Goal: Task Accomplishment & Management: Use online tool/utility

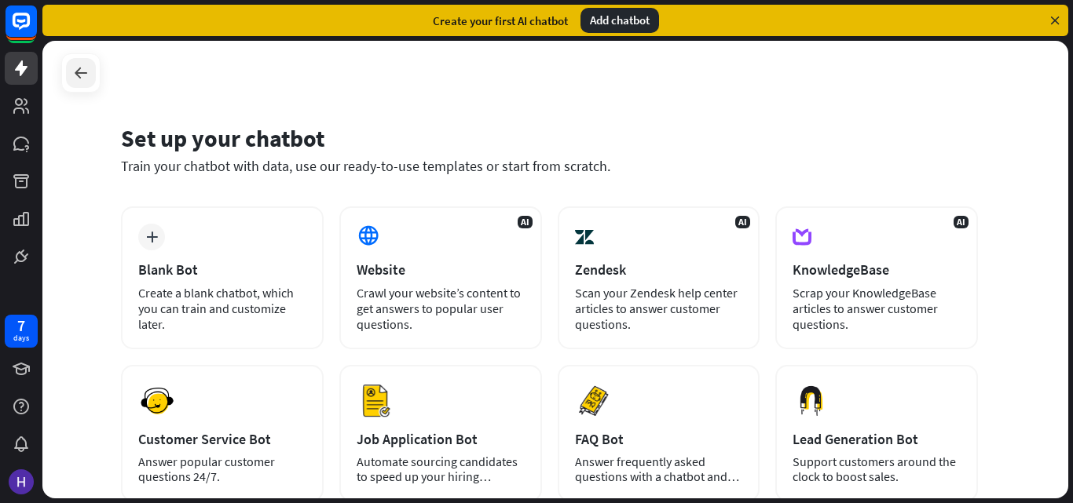
click at [76, 67] on icon at bounding box center [80, 73] width 19 height 19
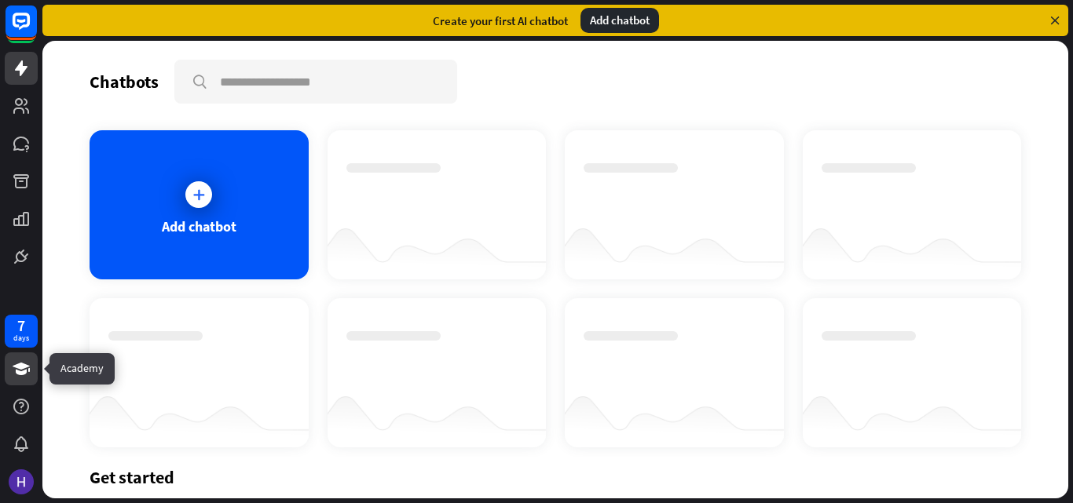
click at [27, 365] on icon at bounding box center [21, 369] width 19 height 19
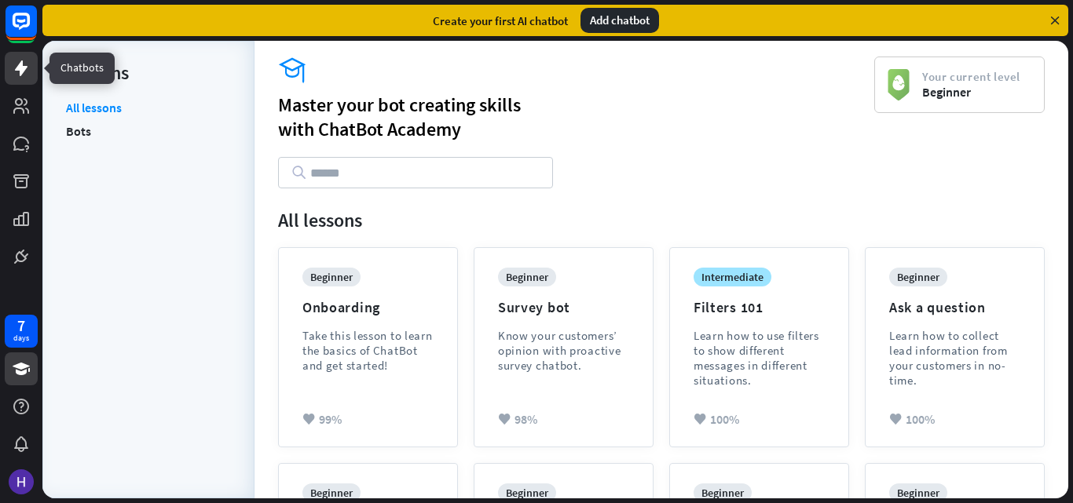
click at [19, 62] on icon at bounding box center [21, 68] width 19 height 19
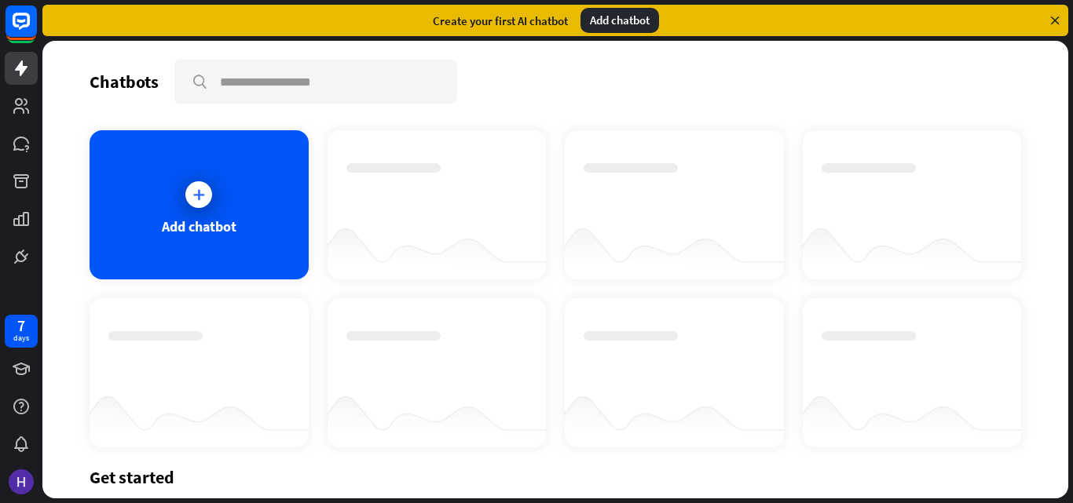
drag, startPoint x: 331, startPoint y: 302, endPoint x: 872, endPoint y: 95, distance: 579.8
click at [872, 95] on div "Chatbots search" at bounding box center [555, 82] width 931 height 44
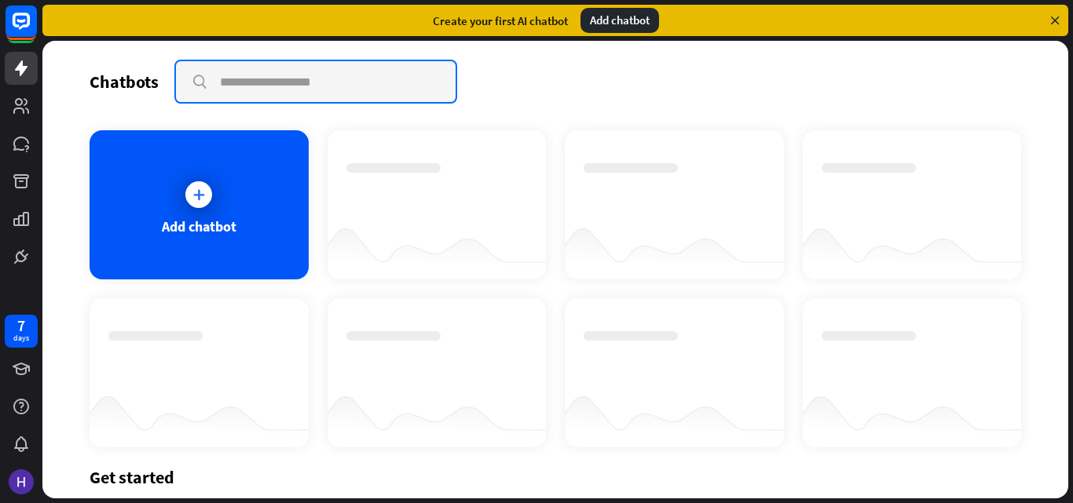
click at [352, 71] on input "text" at bounding box center [316, 81] width 280 height 41
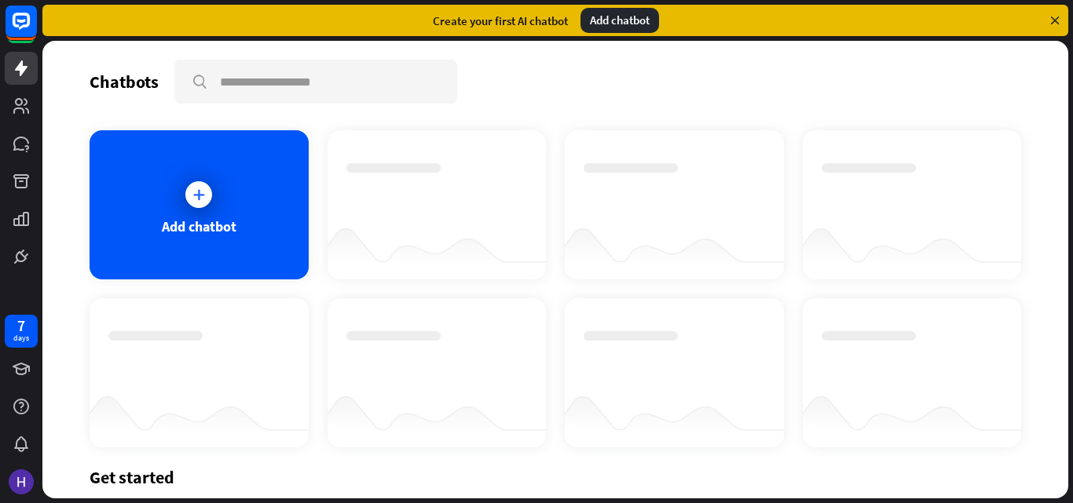
click at [756, 111] on div "Chatbots search Add chatbot Get started How to start building your chatbots Wat…" at bounding box center [554, 270] width 1025 height 458
click at [23, 108] on icon at bounding box center [21, 106] width 19 height 19
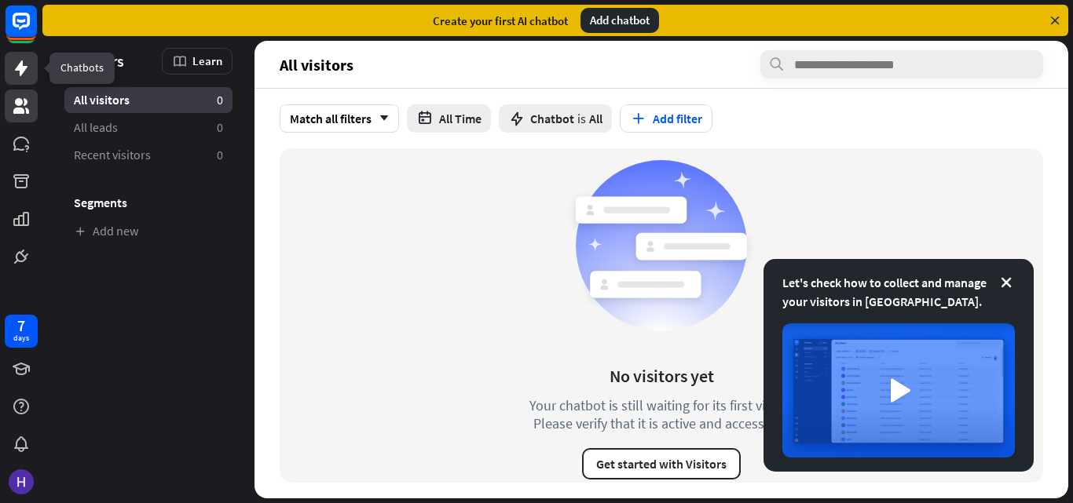
click at [20, 72] on icon at bounding box center [21, 68] width 13 height 16
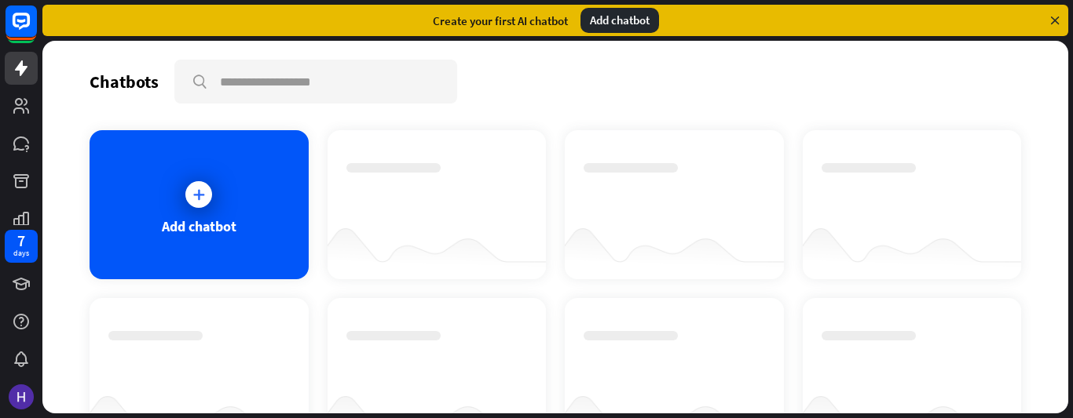
click at [776, 417] on div "Chatbots search Add chatbot Get started How to start building your chatbots Wat…" at bounding box center [557, 230] width 1030 height 378
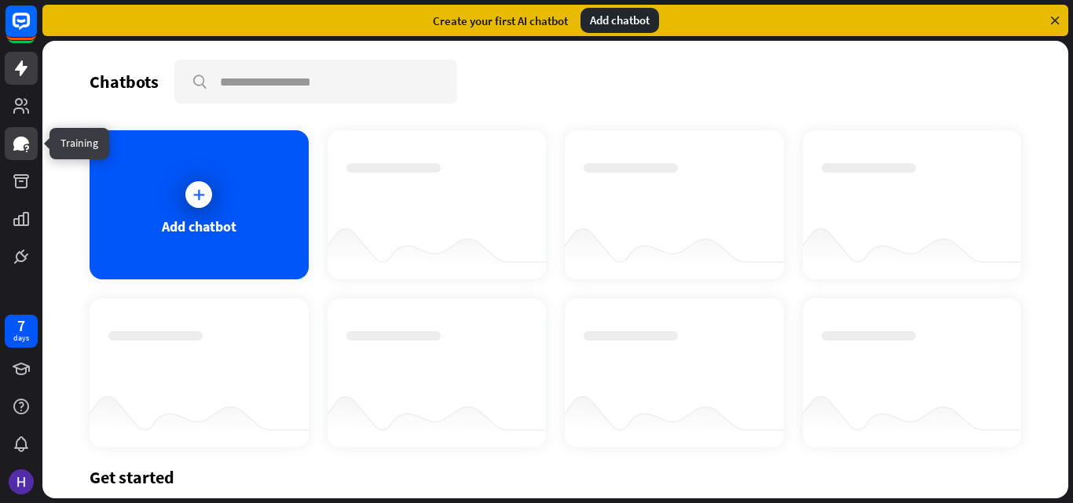
click at [12, 133] on link at bounding box center [21, 143] width 33 height 33
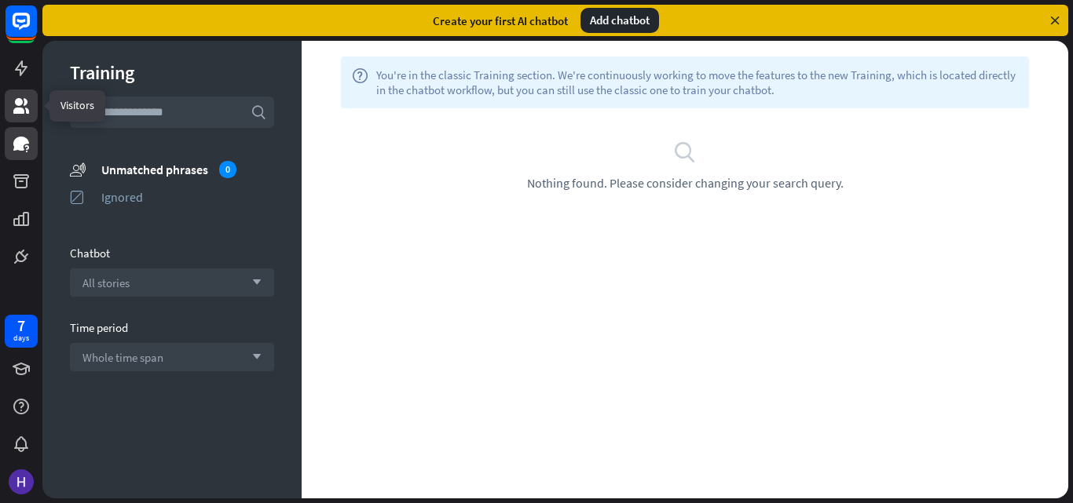
click at [25, 93] on link at bounding box center [21, 106] width 33 height 33
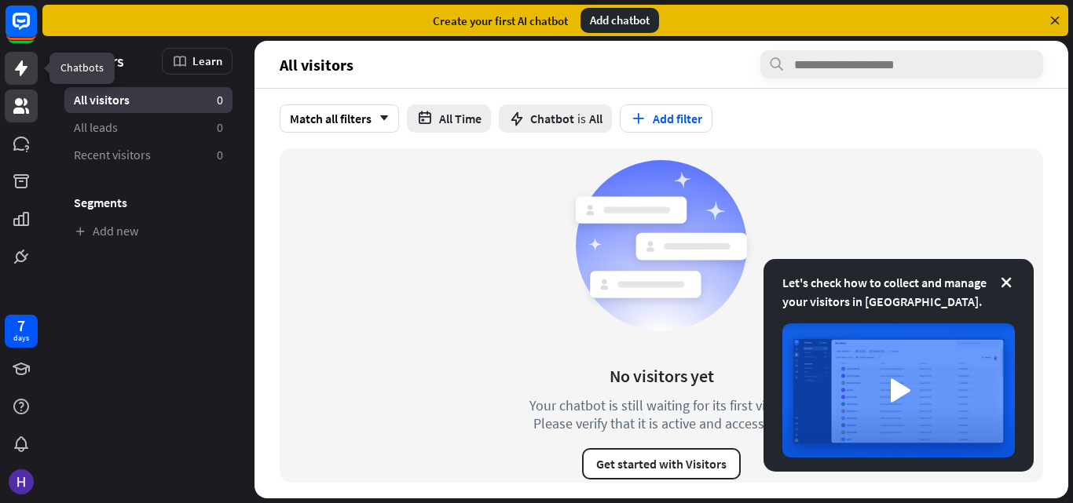
click at [18, 68] on icon at bounding box center [21, 68] width 13 height 16
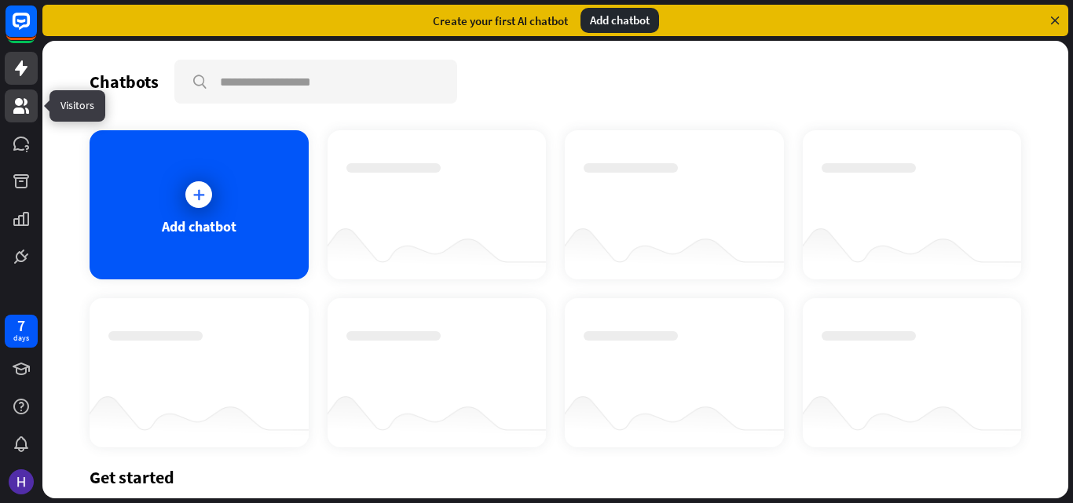
click at [21, 97] on icon at bounding box center [21, 106] width 19 height 19
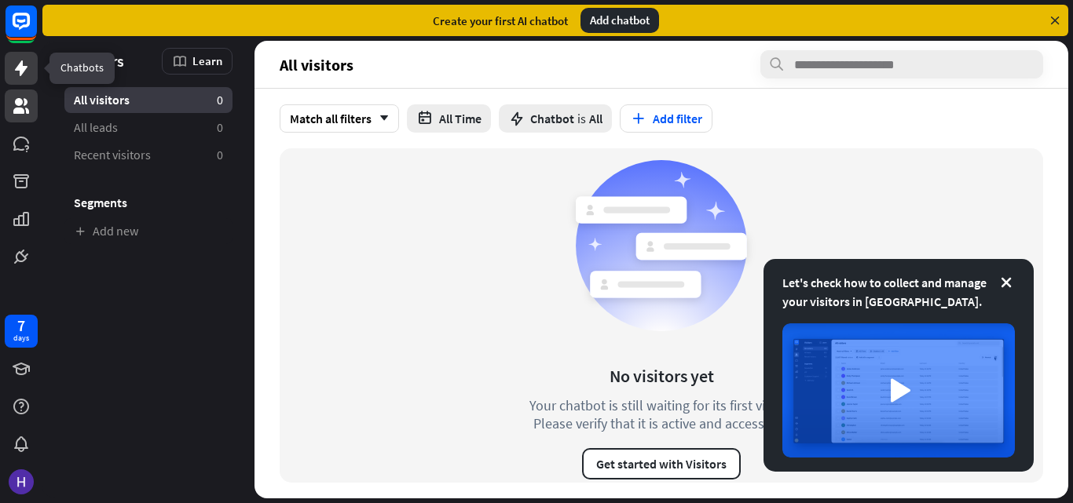
click at [27, 68] on icon at bounding box center [21, 68] width 19 height 19
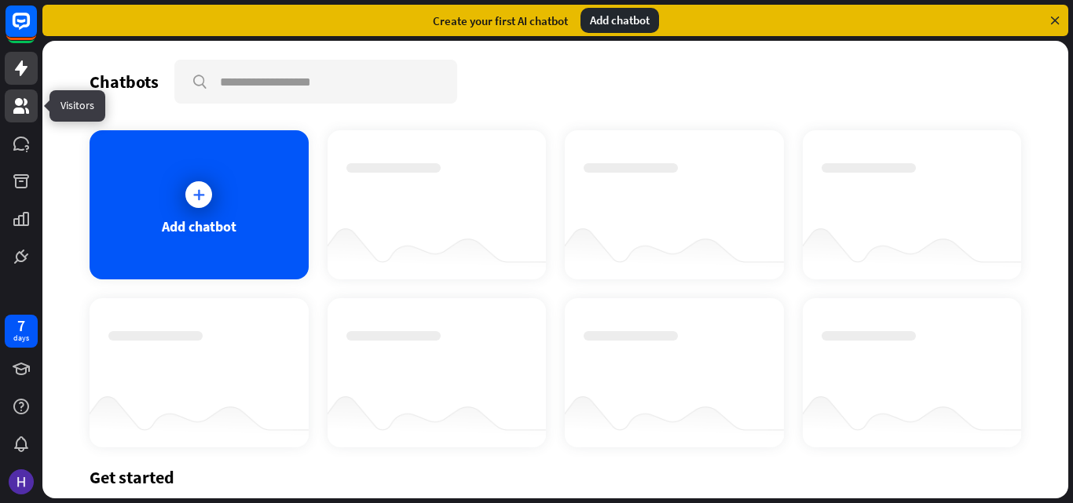
click at [18, 111] on icon at bounding box center [21, 106] width 16 height 16
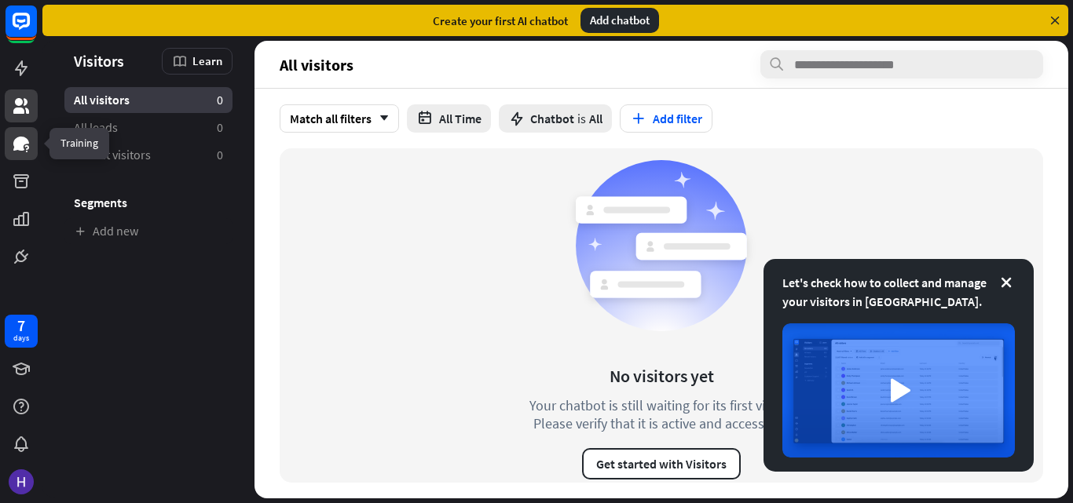
click at [18, 134] on icon at bounding box center [21, 143] width 19 height 19
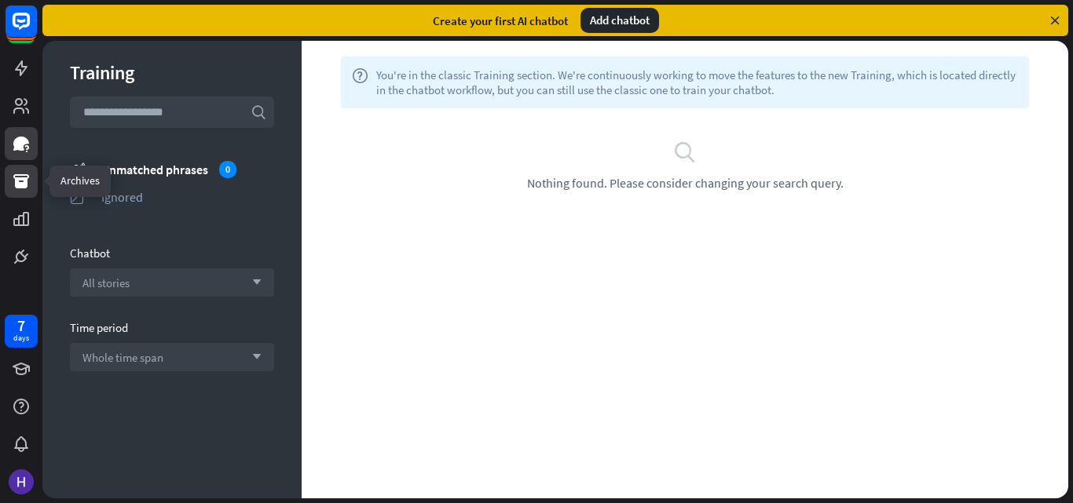
click at [17, 184] on icon at bounding box center [21, 181] width 16 height 14
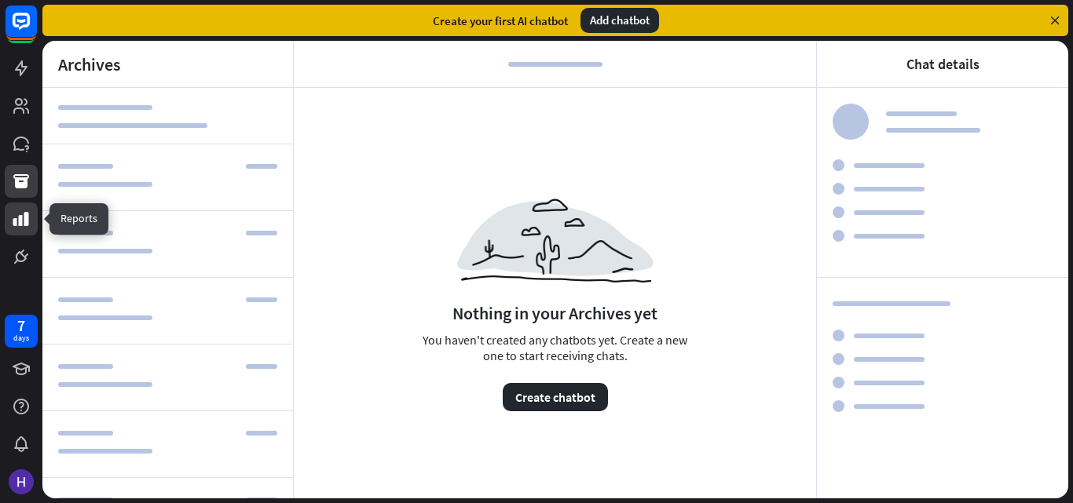
click at [26, 210] on icon at bounding box center [21, 219] width 19 height 19
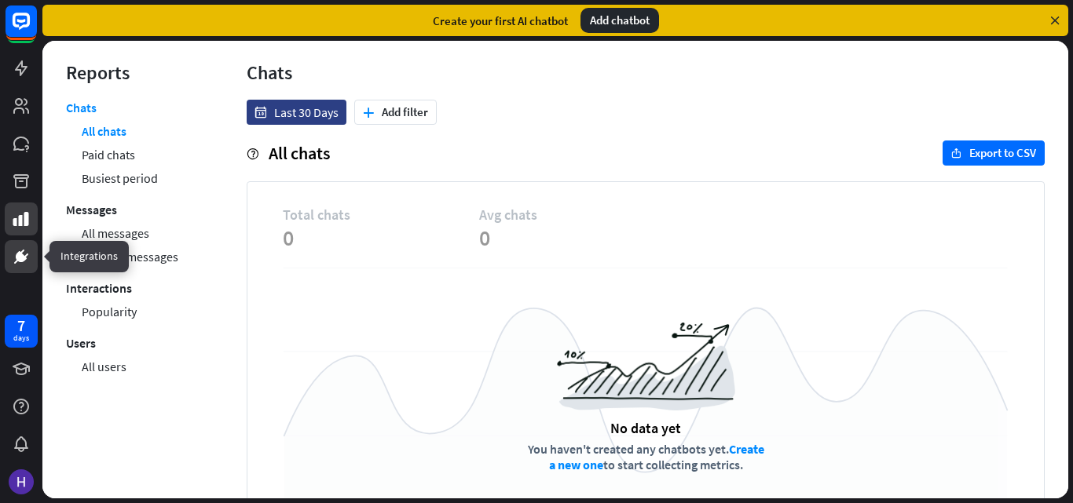
click at [19, 255] on icon at bounding box center [20, 256] width 9 height 9
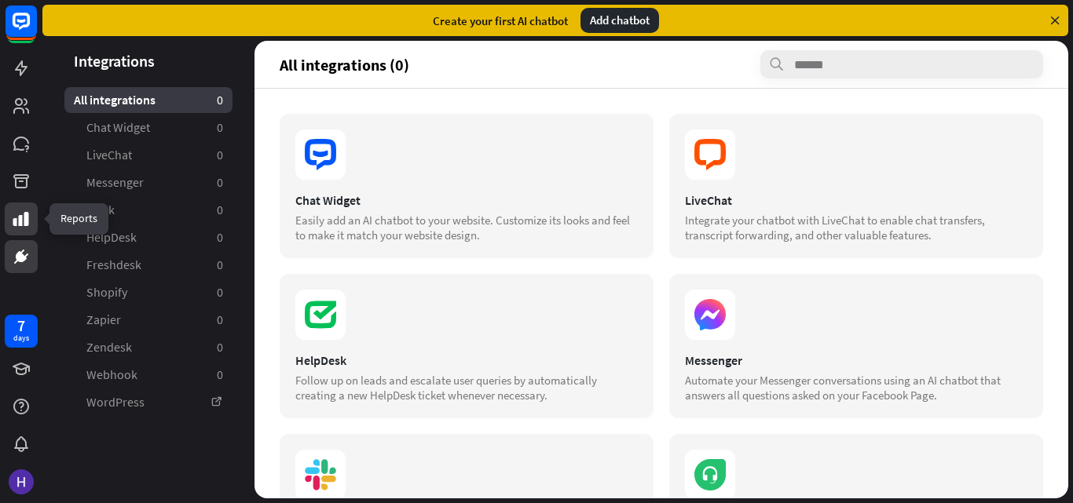
click at [19, 223] on icon at bounding box center [21, 219] width 16 height 14
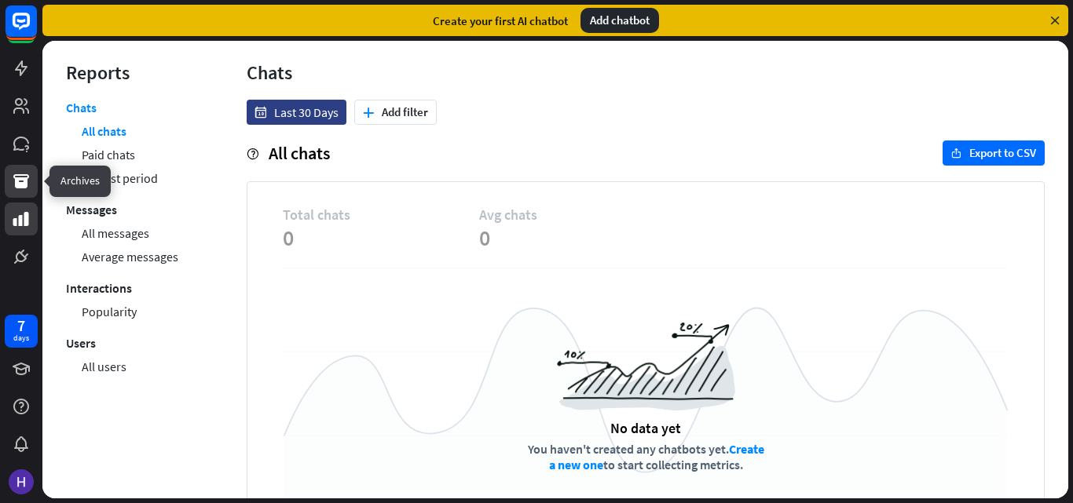
click at [26, 181] on icon at bounding box center [21, 181] width 16 height 14
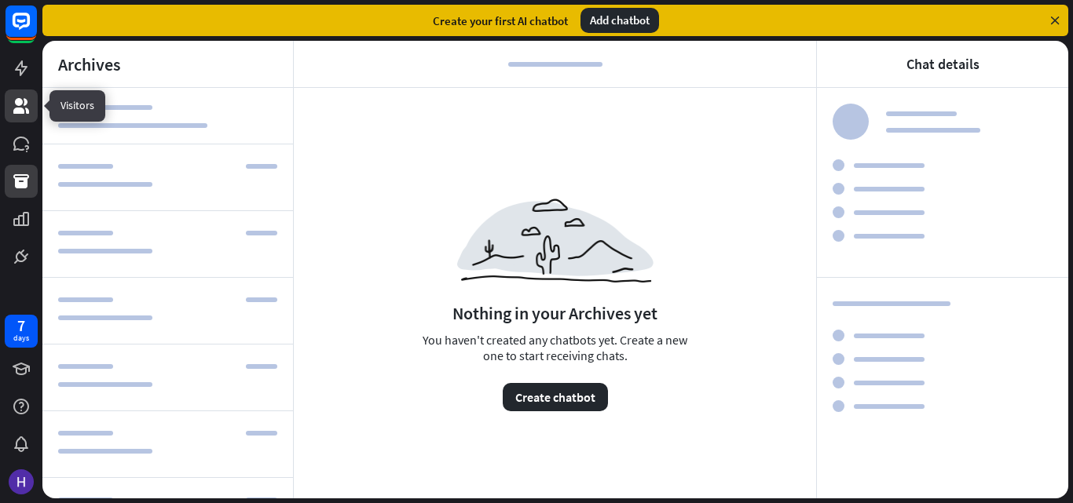
click at [23, 111] on icon at bounding box center [21, 106] width 16 height 16
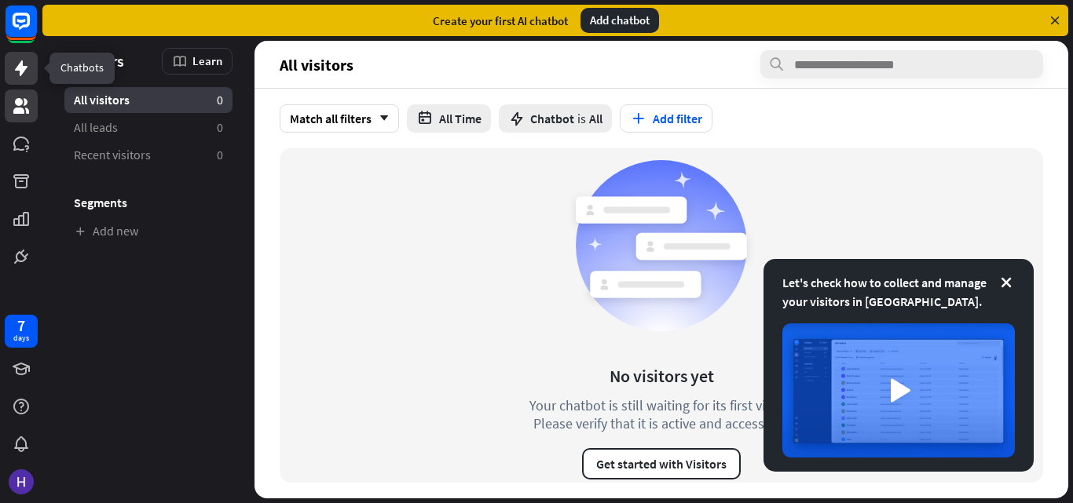
click at [20, 67] on icon at bounding box center [21, 68] width 13 height 16
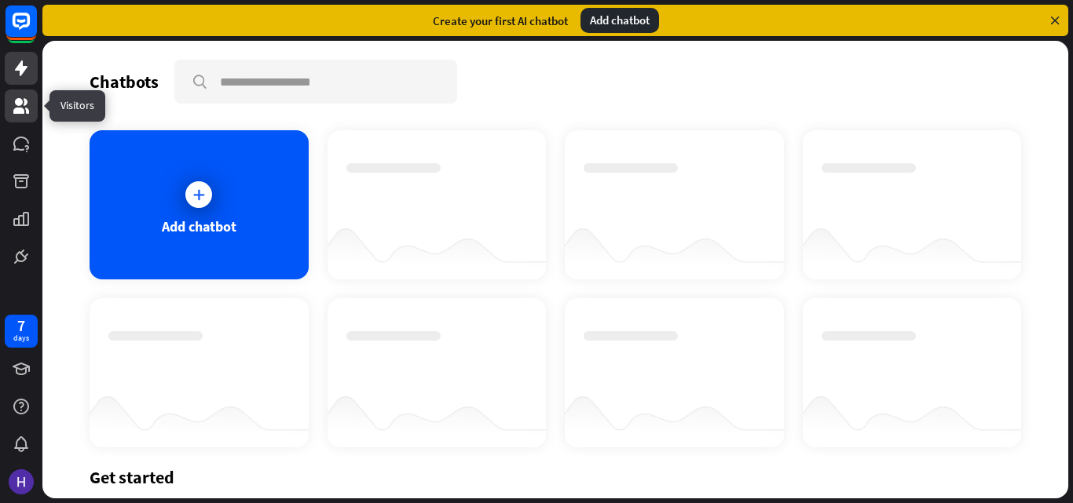
click at [23, 103] on icon at bounding box center [21, 106] width 19 height 19
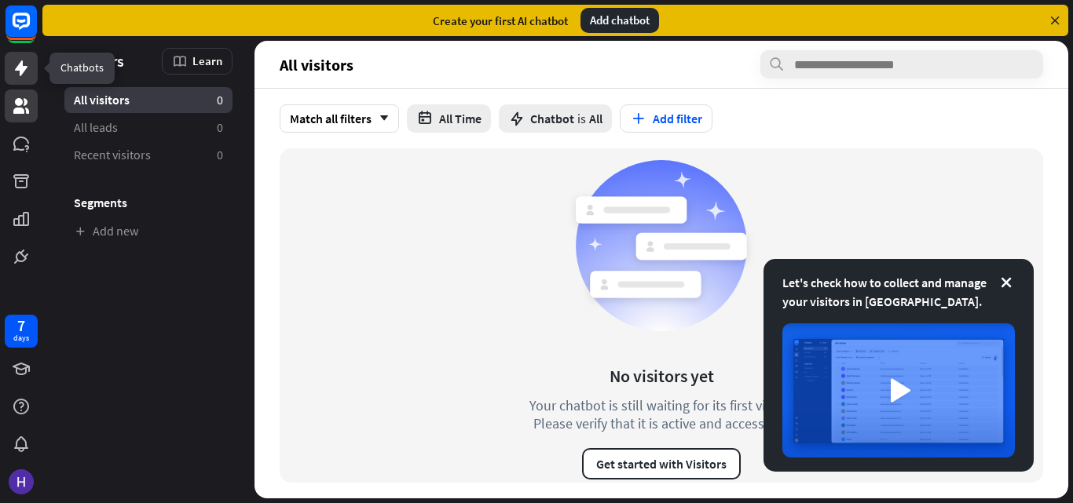
click at [20, 70] on icon at bounding box center [21, 68] width 13 height 16
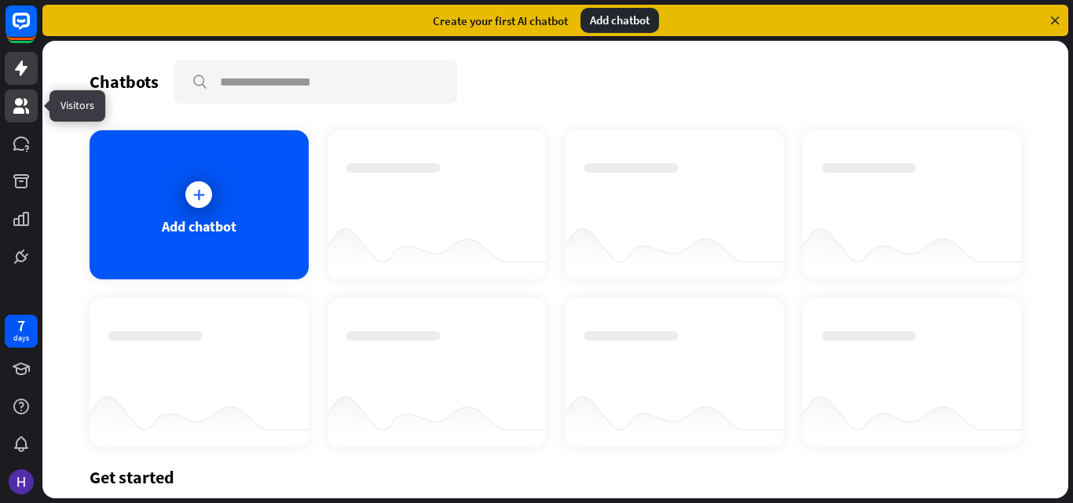
click at [19, 108] on icon at bounding box center [21, 106] width 16 height 16
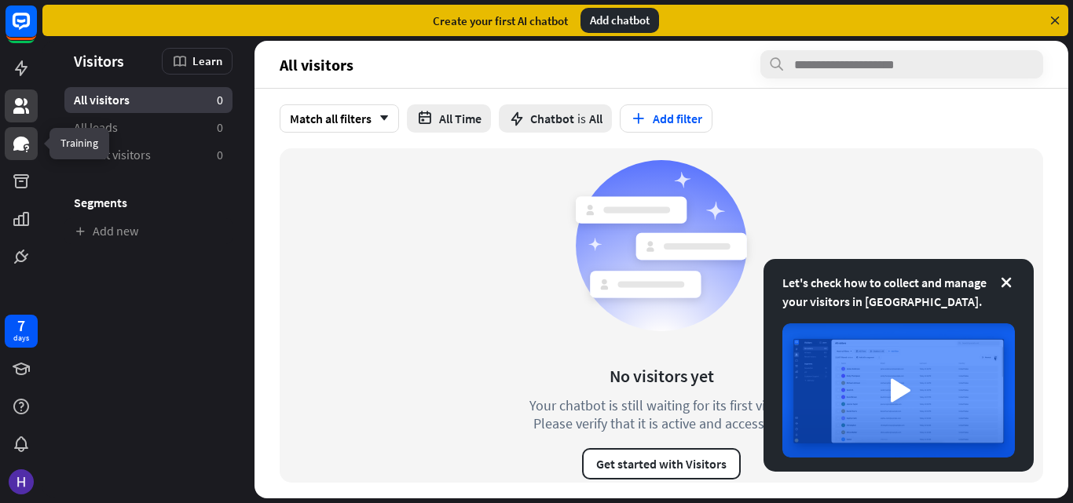
click at [27, 151] on icon at bounding box center [27, 152] width 2 height 2
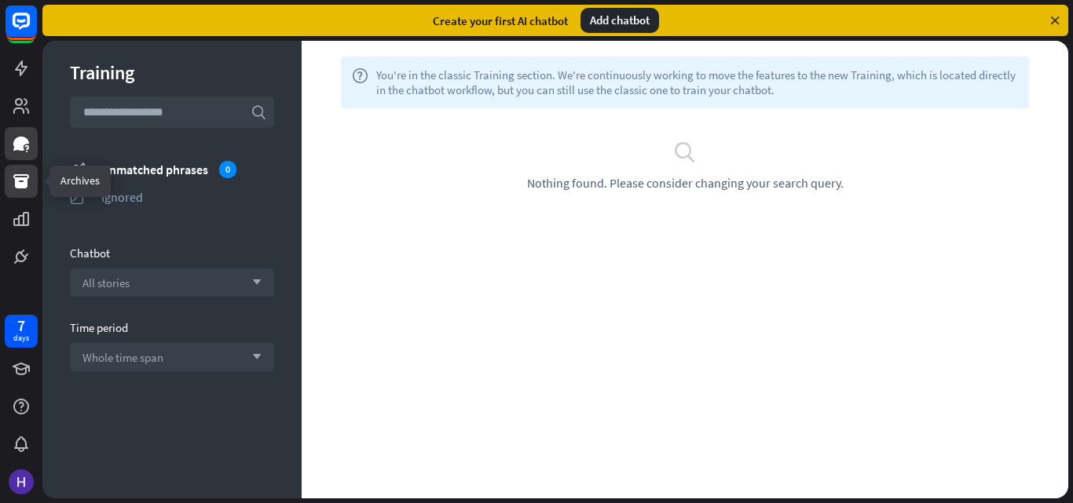
click at [23, 188] on icon at bounding box center [21, 181] width 16 height 14
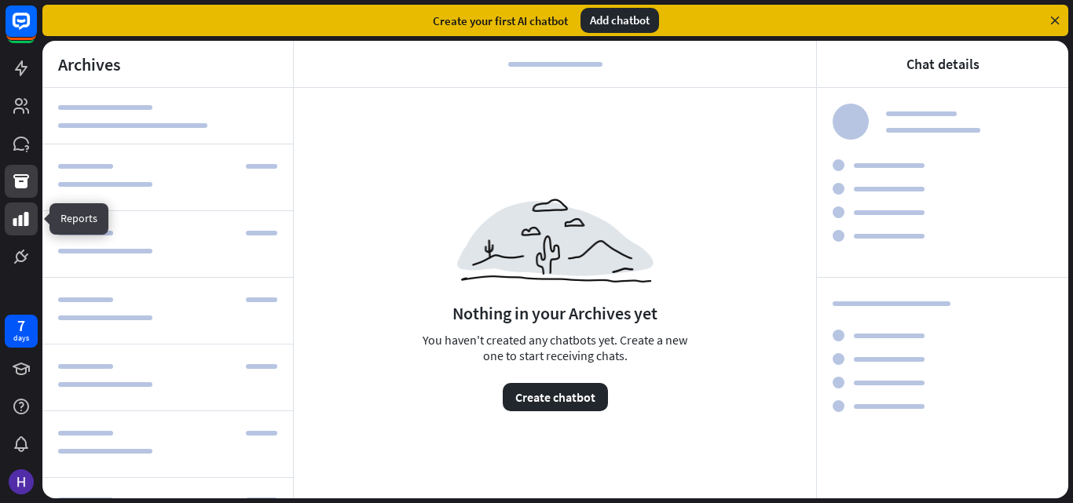
click at [19, 216] on icon at bounding box center [21, 219] width 16 height 14
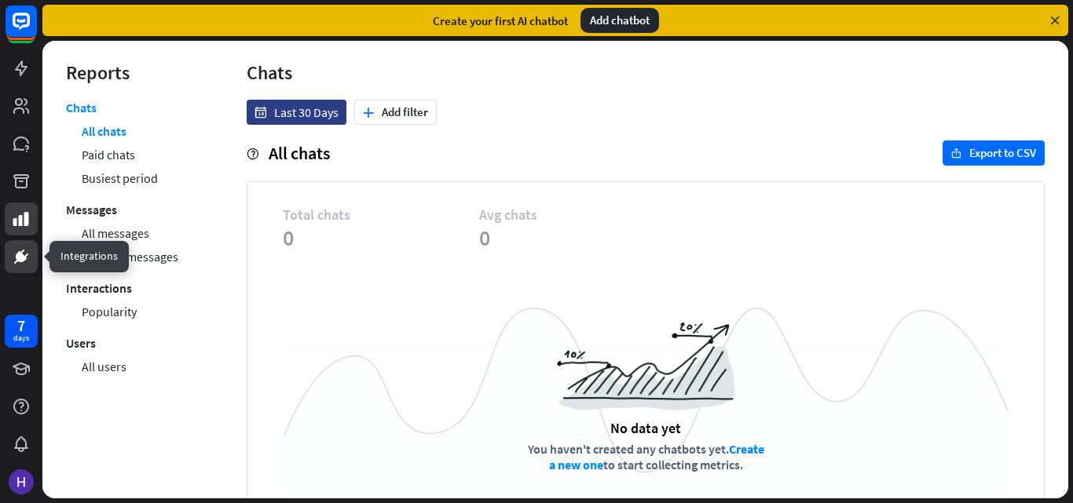
click at [24, 255] on icon at bounding box center [21, 256] width 19 height 19
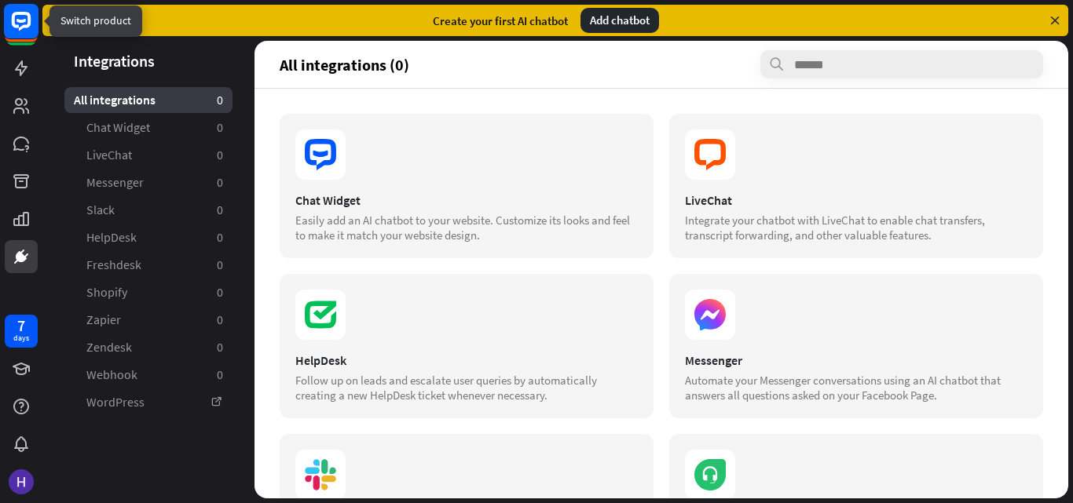
click at [20, 24] on rect at bounding box center [21, 21] width 35 height 35
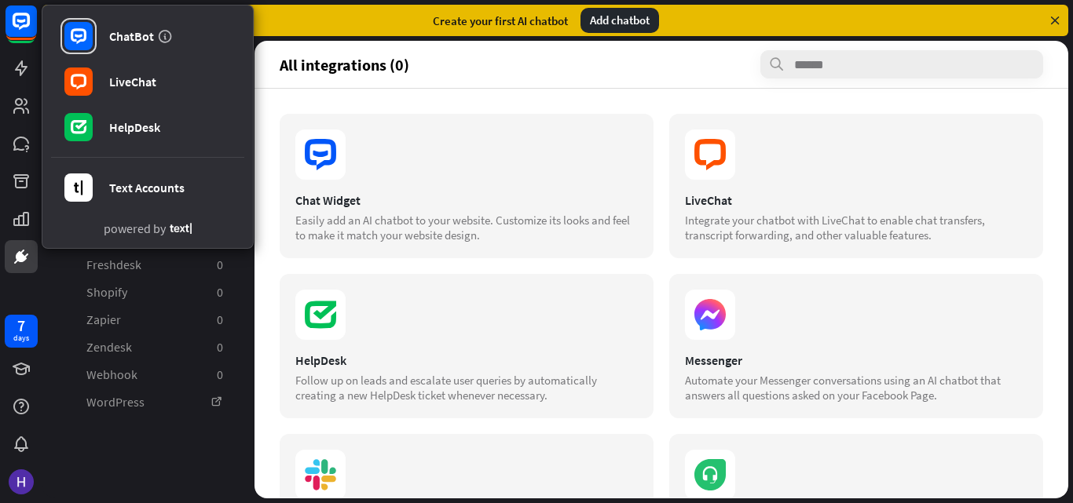
click at [289, 35] on div "Create your first AI chatbot Add chatbot" at bounding box center [554, 20] width 1025 height 31
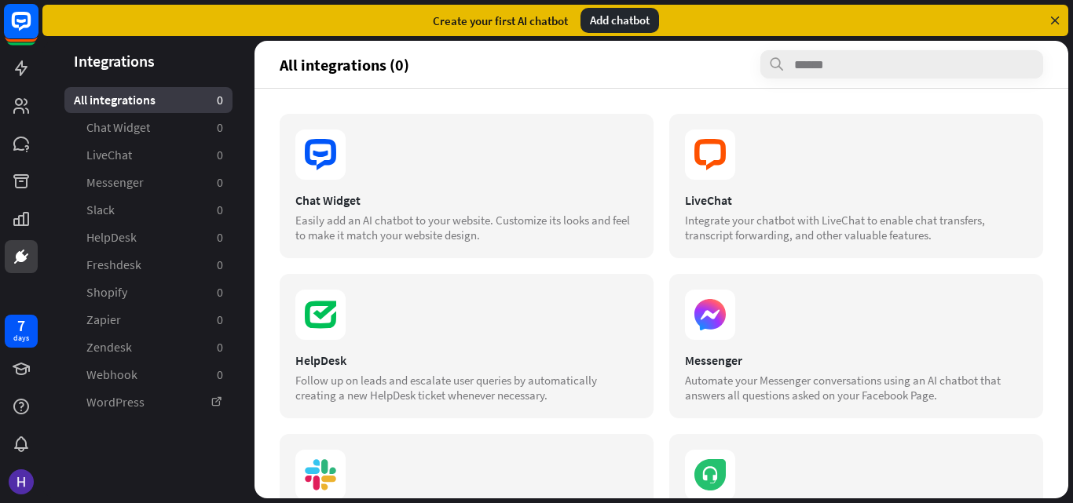
click at [17, 10] on rect at bounding box center [21, 21] width 35 height 35
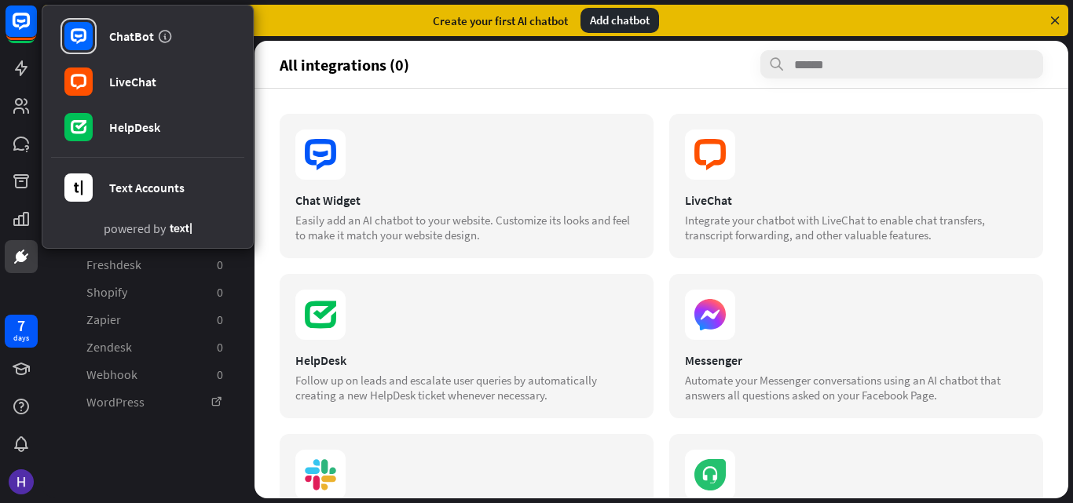
click at [285, 46] on header "All integrations (0)" at bounding box center [660, 64] width 813 height 47
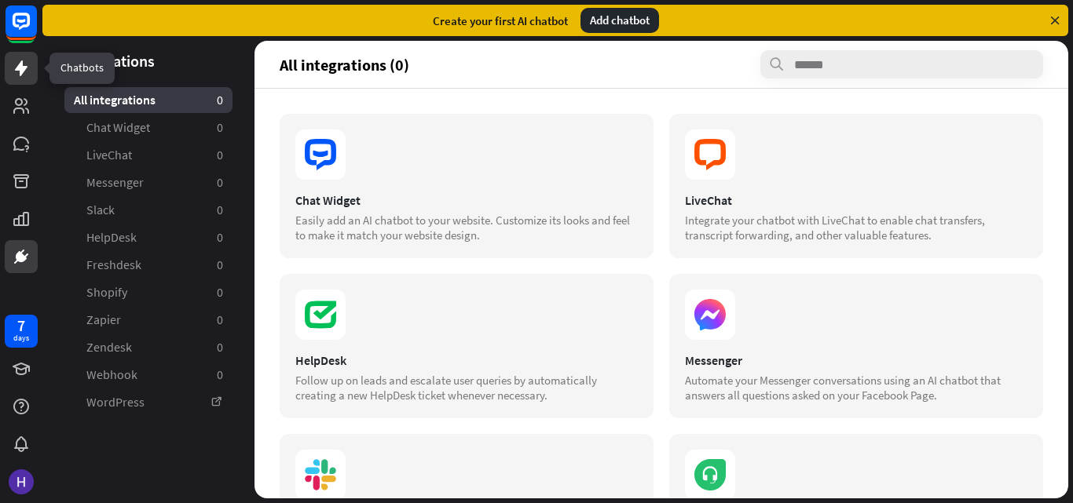
click at [31, 81] on link at bounding box center [21, 68] width 33 height 33
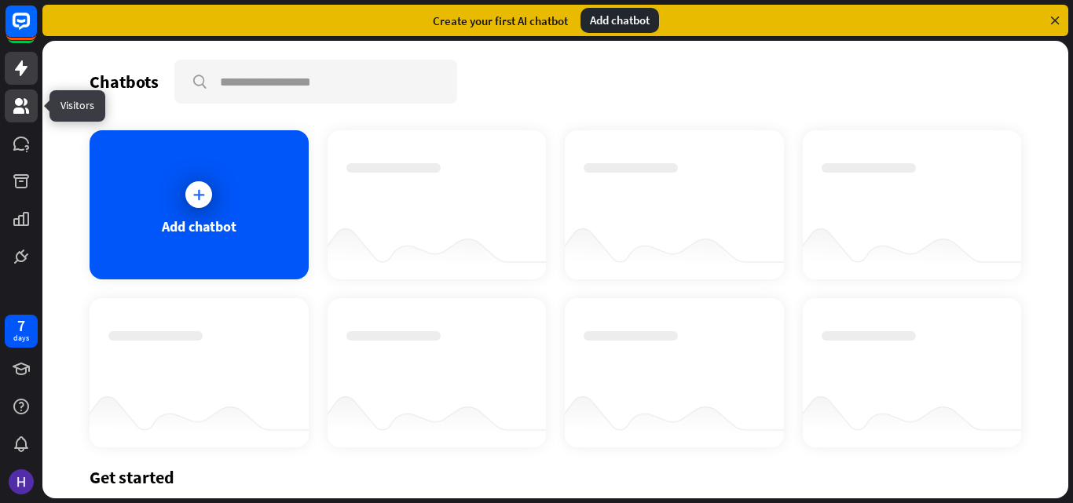
click at [20, 100] on icon at bounding box center [21, 106] width 16 height 16
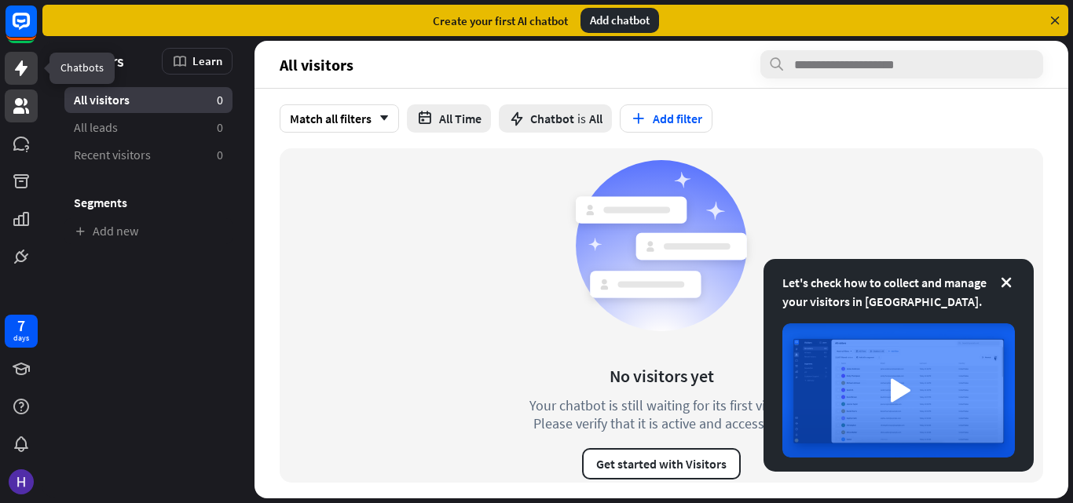
click at [23, 70] on icon at bounding box center [21, 68] width 13 height 16
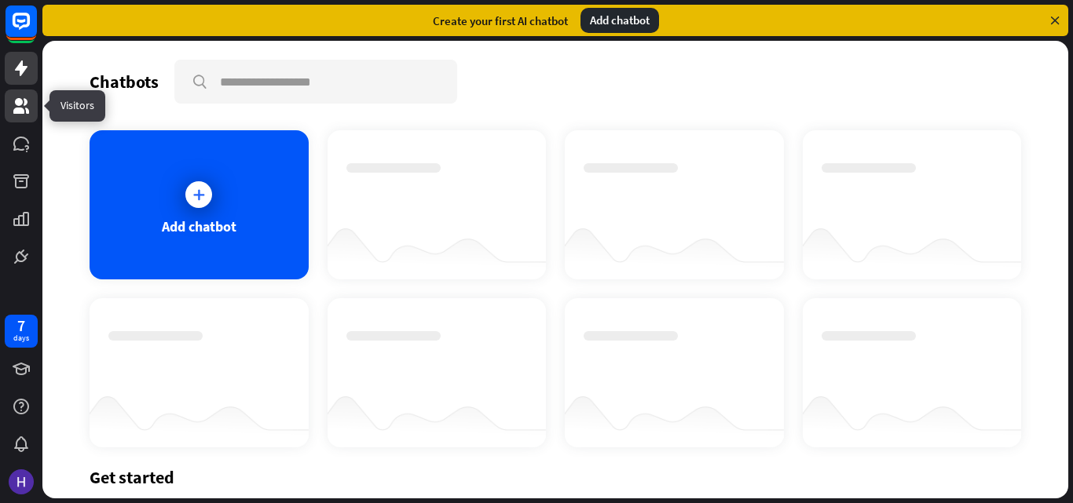
click at [24, 105] on icon at bounding box center [21, 106] width 16 height 16
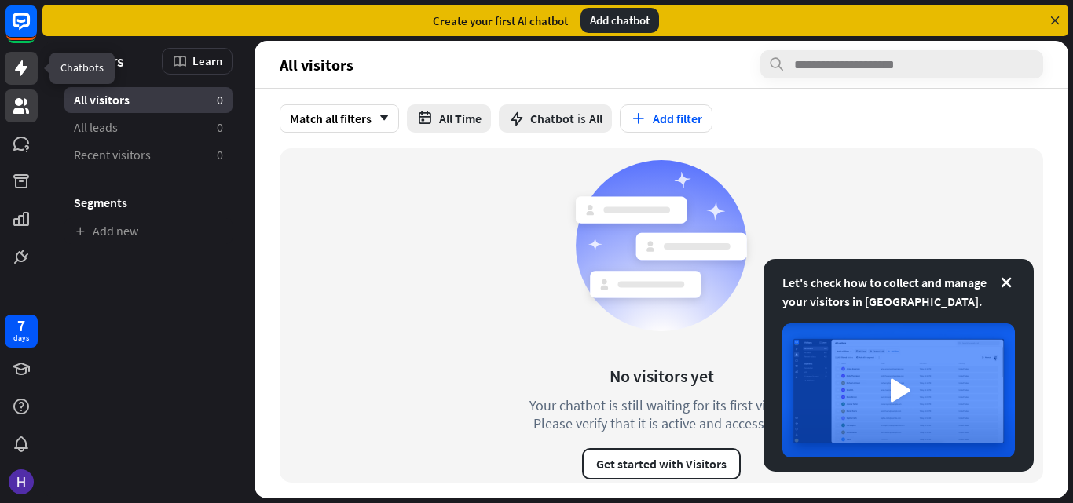
click at [23, 71] on icon at bounding box center [21, 68] width 13 height 16
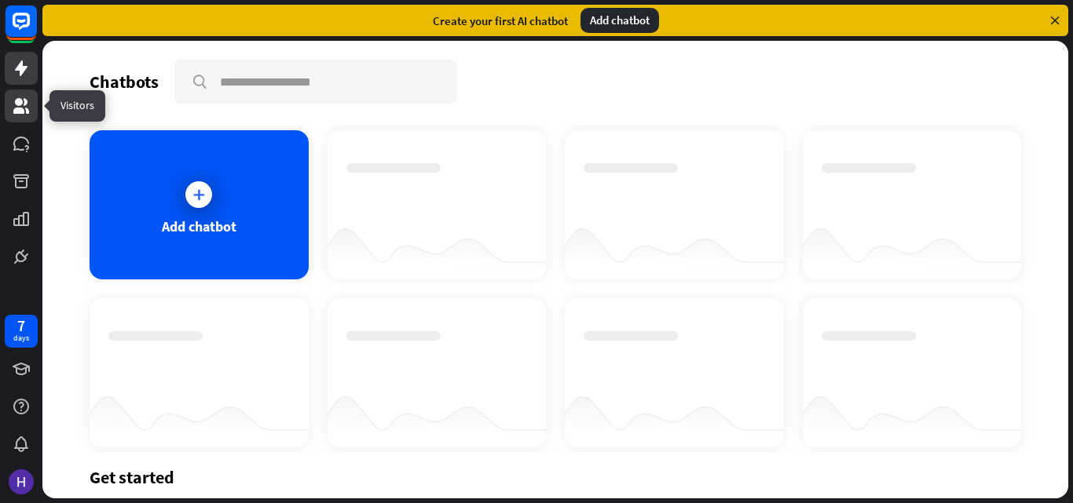
click at [16, 93] on link at bounding box center [21, 106] width 33 height 33
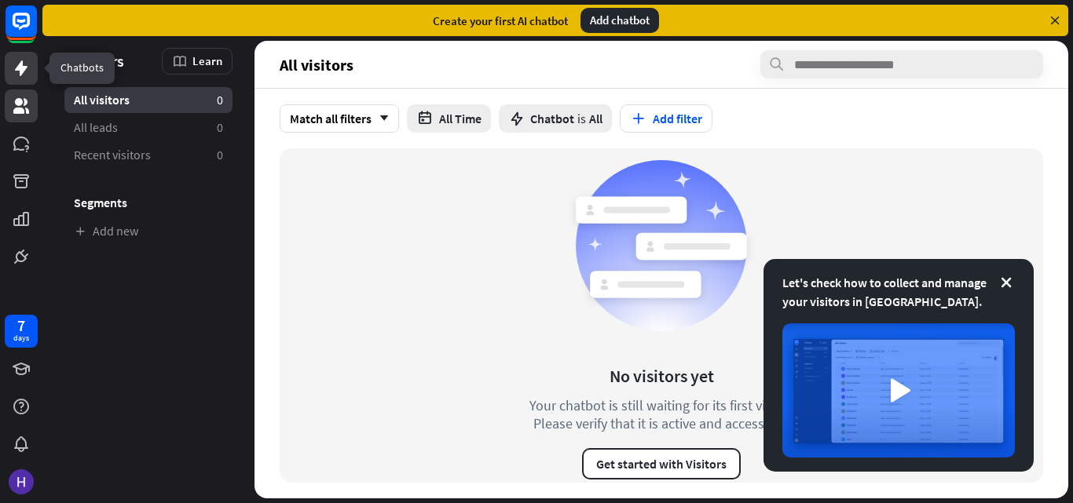
click at [17, 64] on icon at bounding box center [21, 68] width 19 height 19
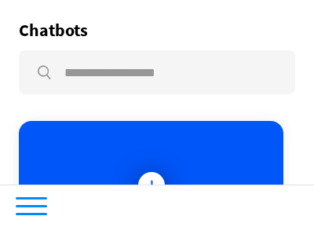
click at [39, 214] on div at bounding box center [31, 214] width 31 height 2
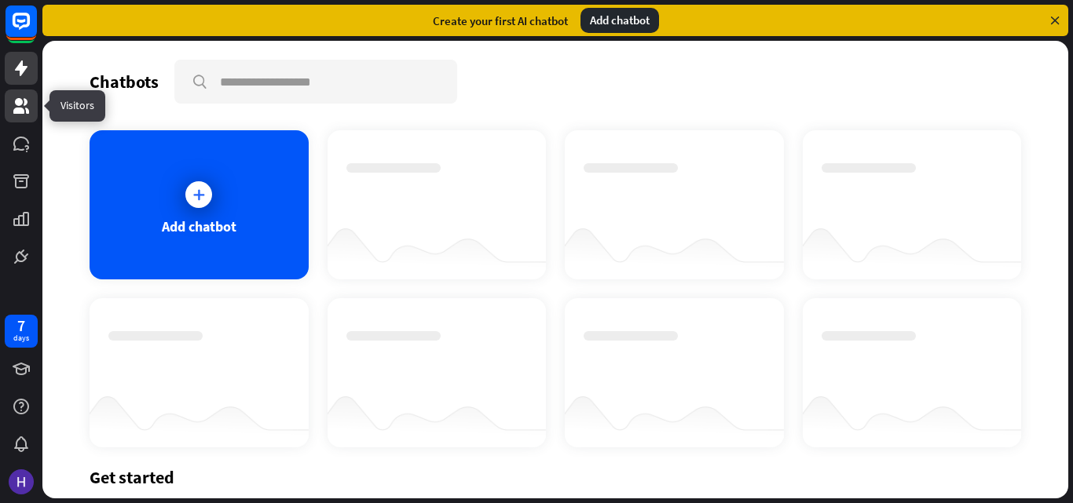
click at [14, 111] on icon at bounding box center [21, 106] width 16 height 16
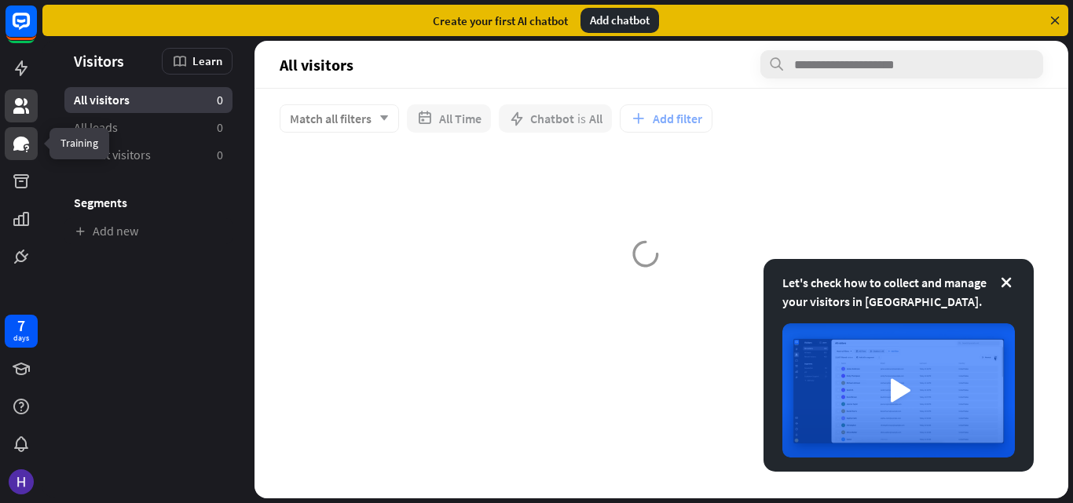
click at [17, 144] on icon at bounding box center [21, 144] width 16 height 14
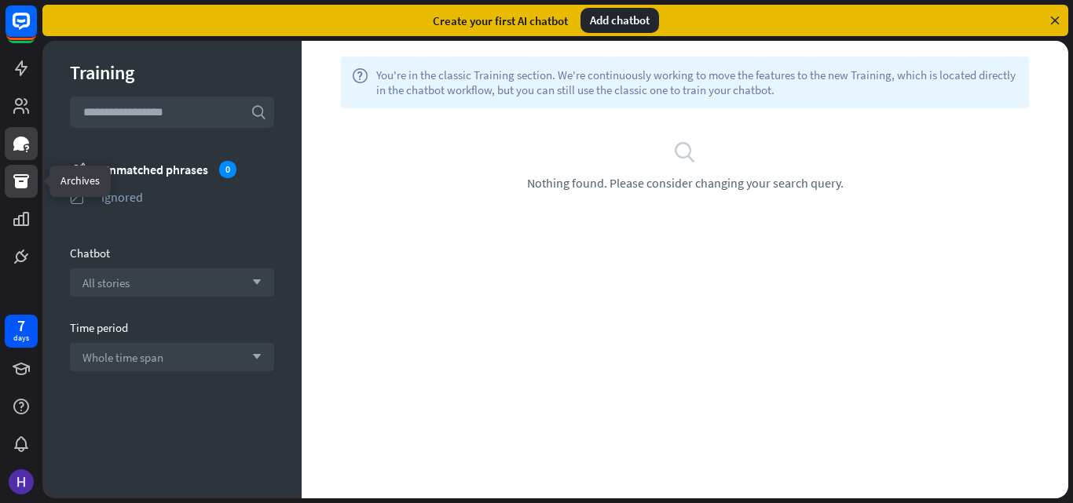
click at [24, 192] on link at bounding box center [21, 181] width 33 height 33
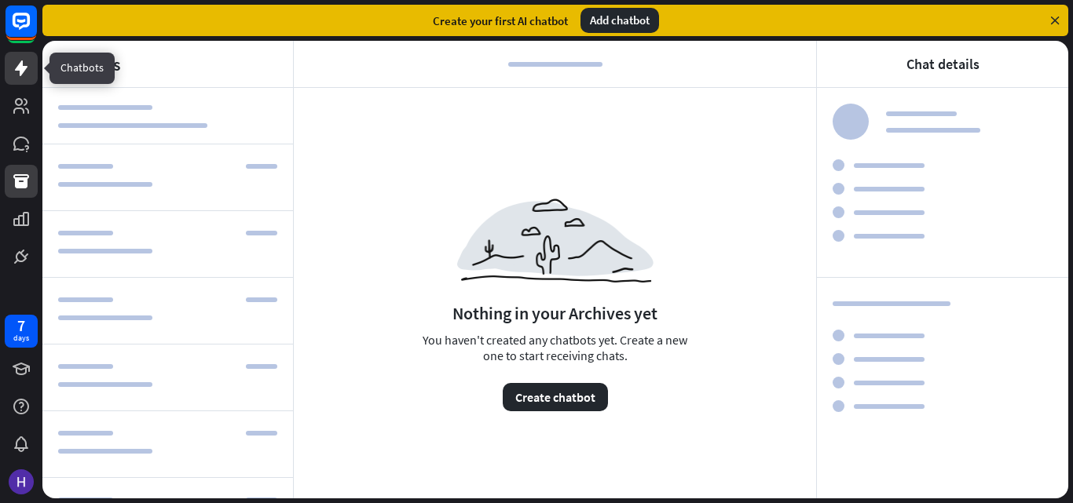
click at [19, 67] on icon at bounding box center [21, 68] width 13 height 16
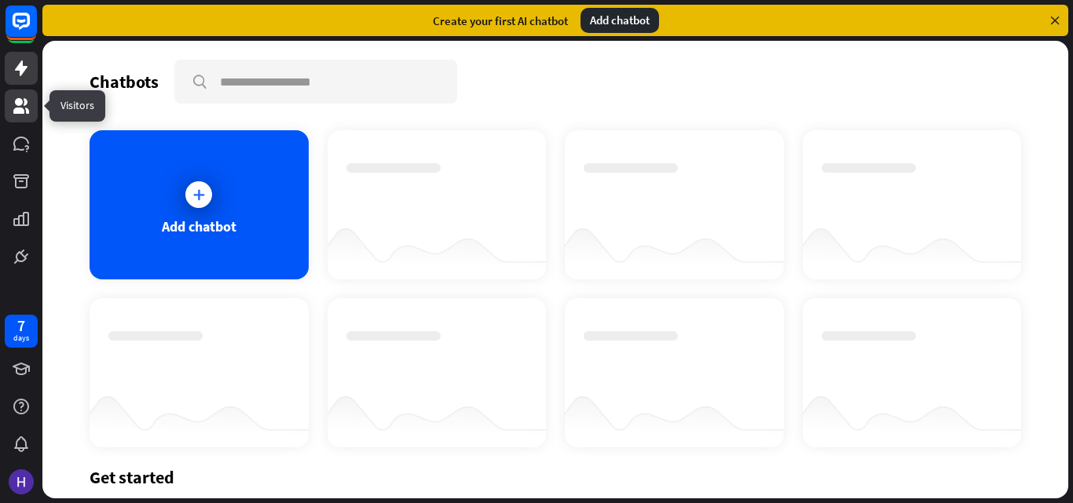
click at [24, 113] on icon at bounding box center [21, 106] width 16 height 16
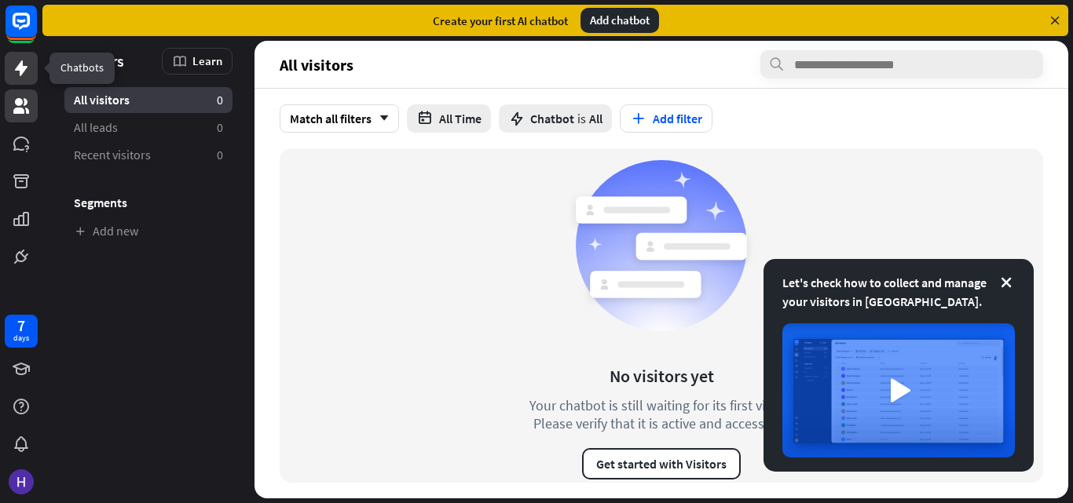
click at [16, 76] on icon at bounding box center [21, 68] width 19 height 19
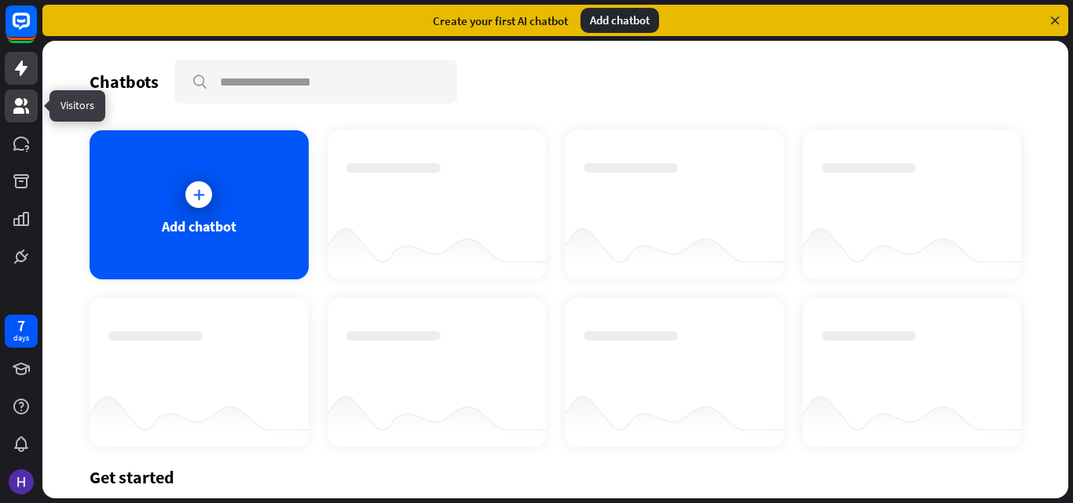
click at [16, 98] on icon at bounding box center [21, 106] width 19 height 19
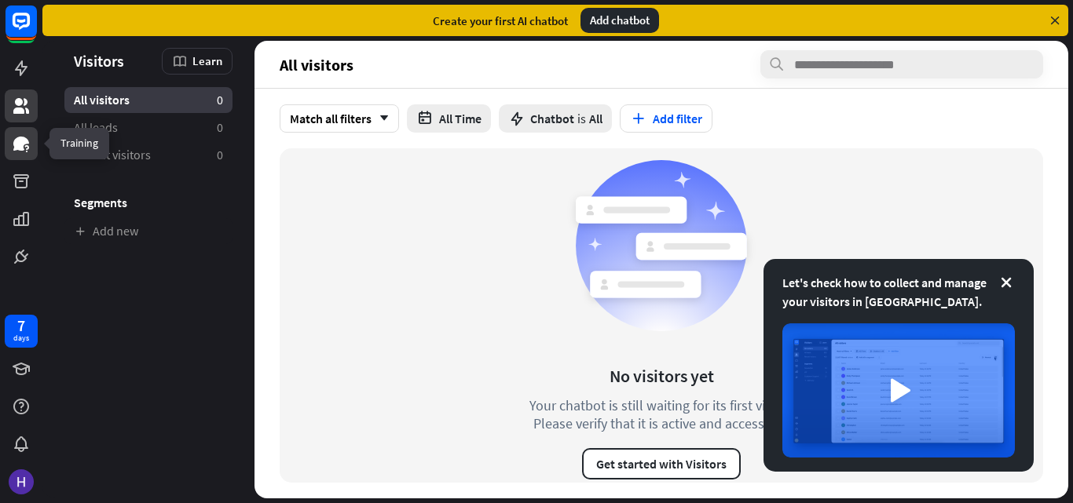
click at [20, 131] on link at bounding box center [21, 143] width 33 height 33
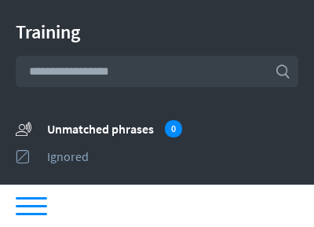
click at [33, 198] on div at bounding box center [31, 198] width 31 height 2
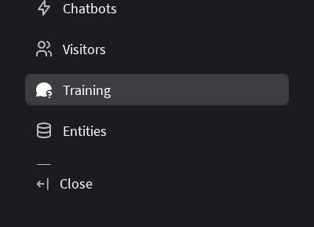
scroll to position [79, 0]
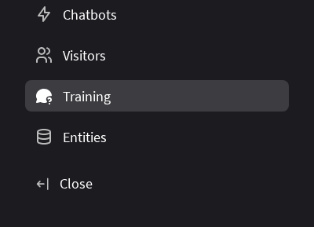
click at [75, 92] on div "Training" at bounding box center [87, 96] width 48 height 18
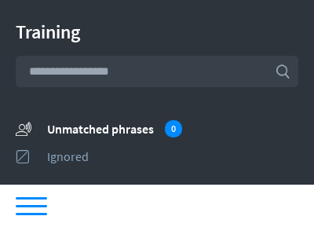
click at [75, 92] on div "Training search unmatched_phrases Unmatched phrases 0 ignored Ignored Chatbot A…" at bounding box center [157, 92] width 314 height 185
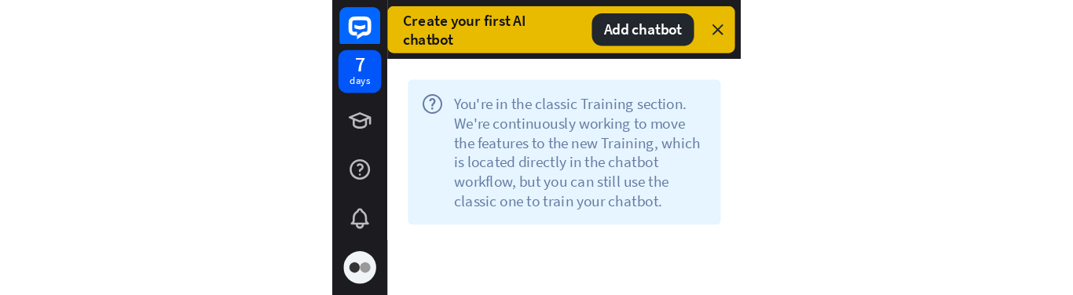
scroll to position [137, 0]
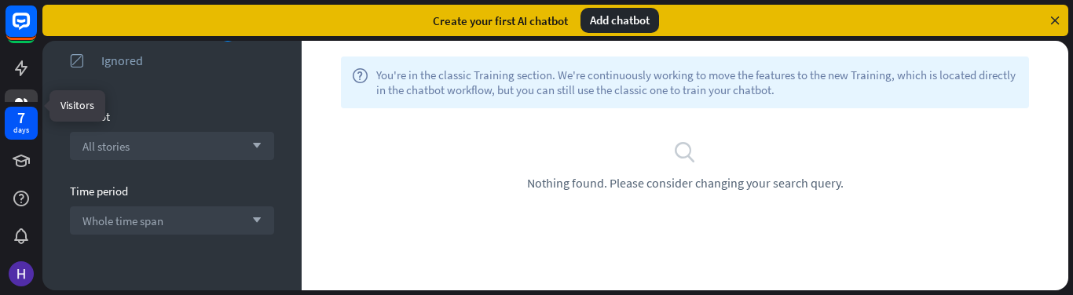
click at [19, 95] on link at bounding box center [21, 106] width 33 height 33
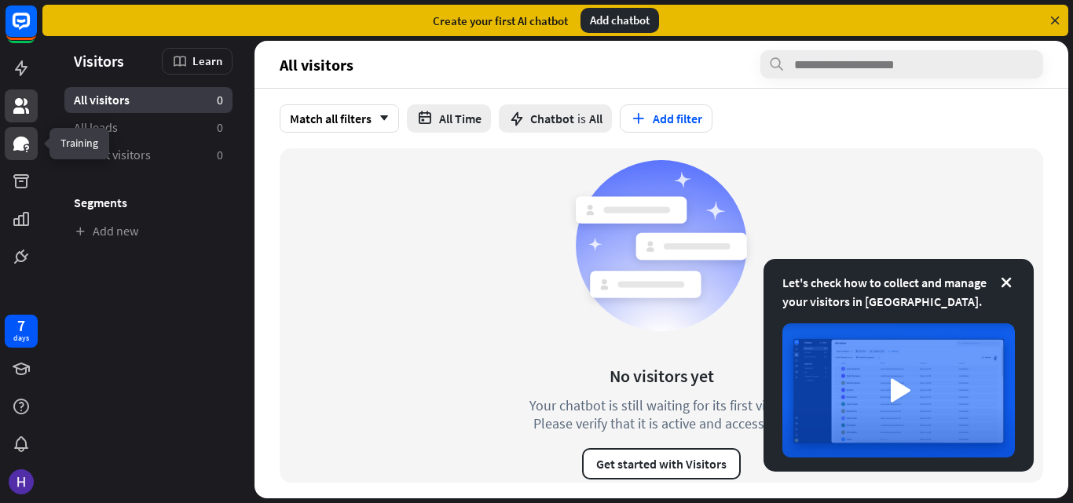
click at [16, 141] on icon at bounding box center [21, 144] width 16 height 14
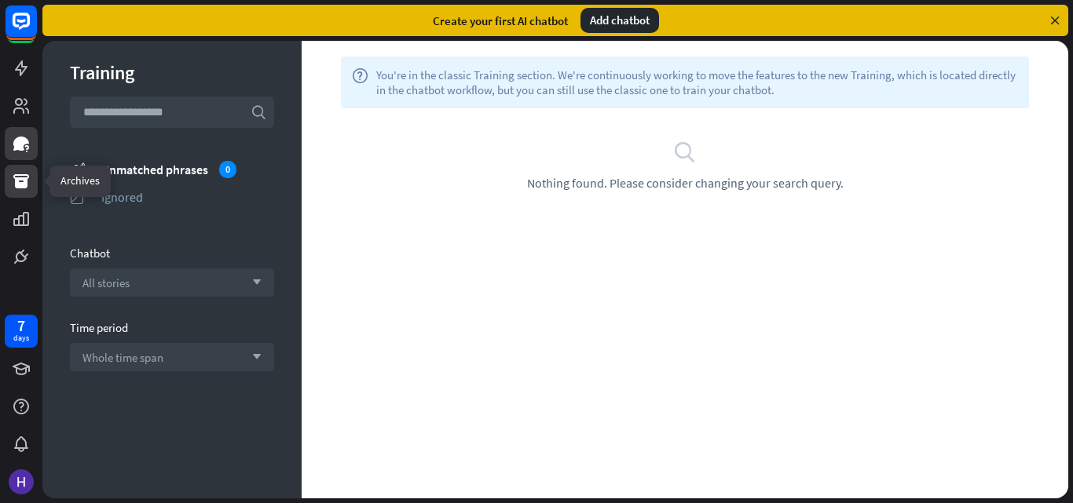
click at [13, 184] on icon at bounding box center [21, 181] width 19 height 19
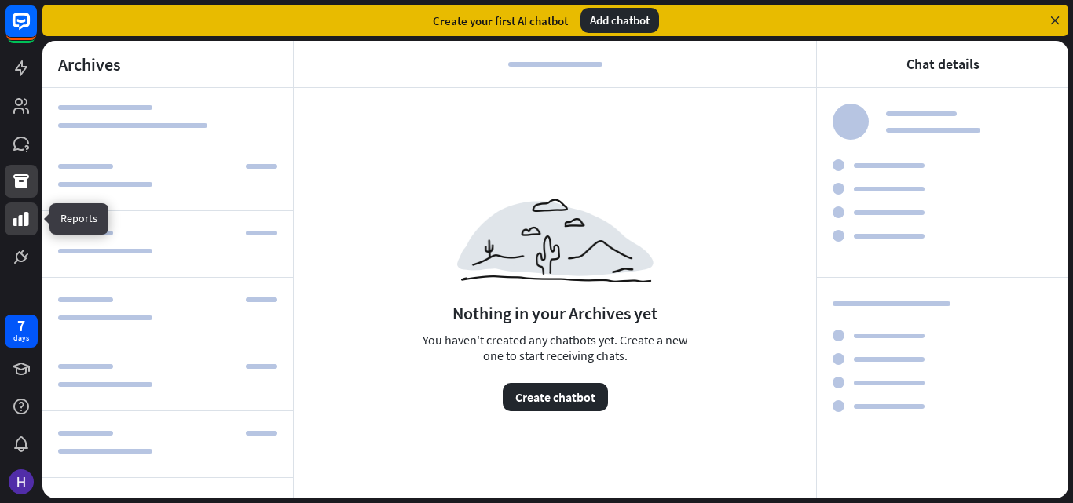
click at [20, 215] on icon at bounding box center [21, 219] width 19 height 19
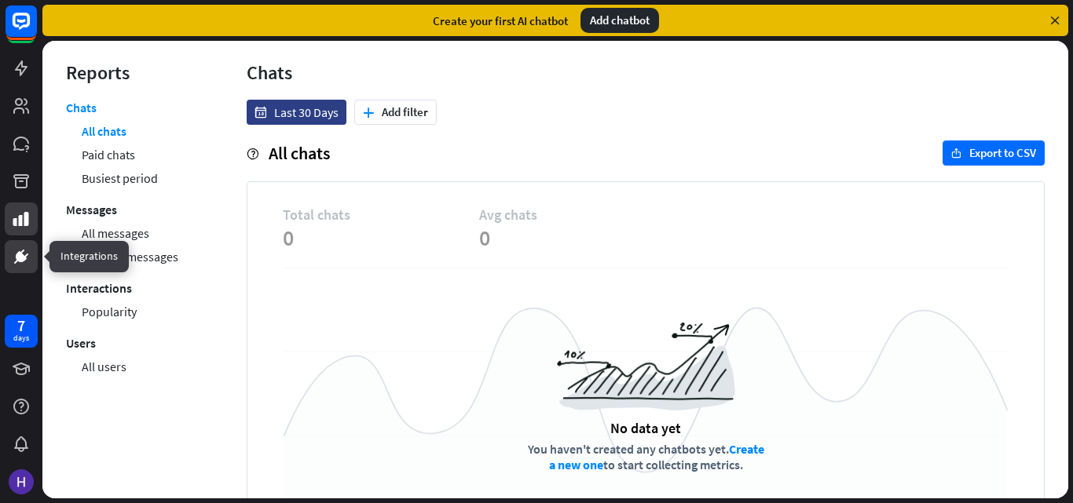
click at [25, 249] on icon at bounding box center [21, 256] width 19 height 19
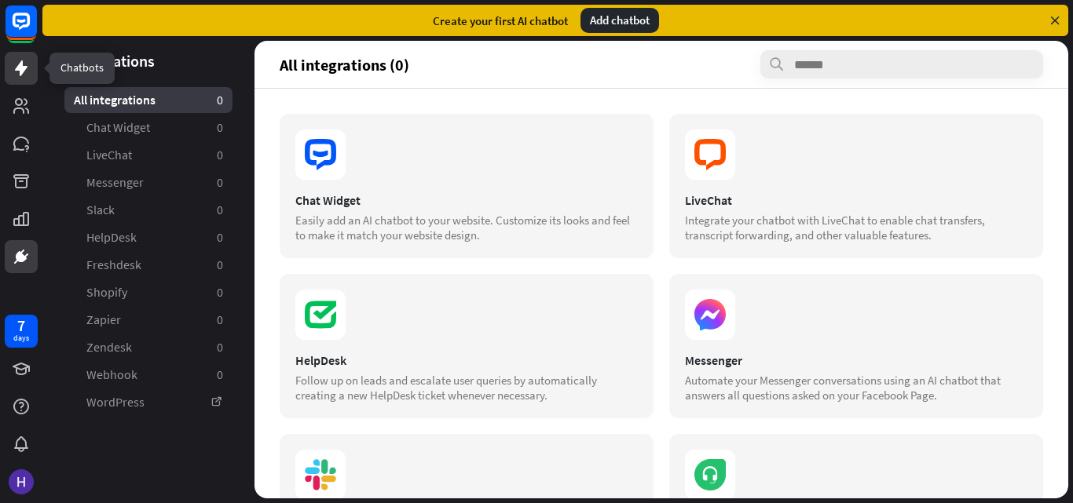
click at [31, 68] on link at bounding box center [21, 68] width 33 height 33
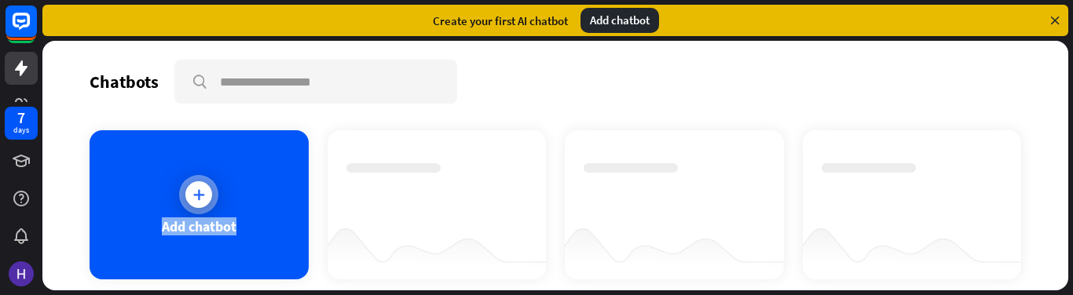
drag, startPoint x: 152, startPoint y: 229, endPoint x: 232, endPoint y: 235, distance: 81.1
click at [232, 235] on div "Add chatbot" at bounding box center [199, 204] width 219 height 149
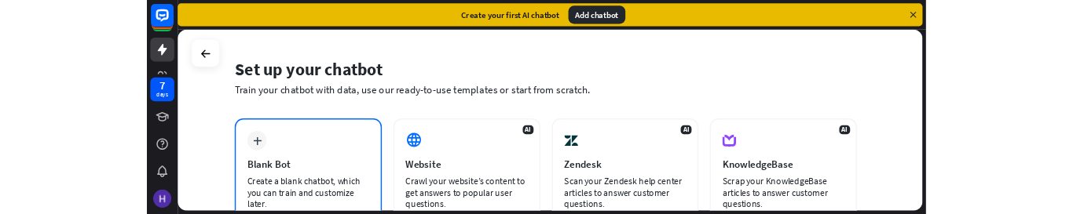
scroll to position [79, 0]
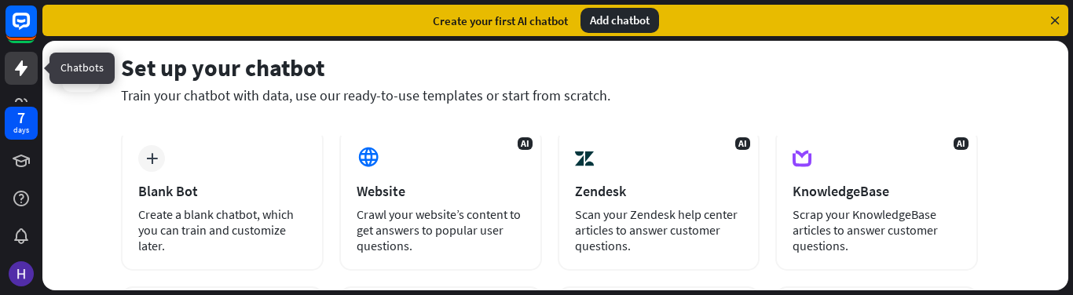
click at [22, 82] on link at bounding box center [21, 68] width 33 height 33
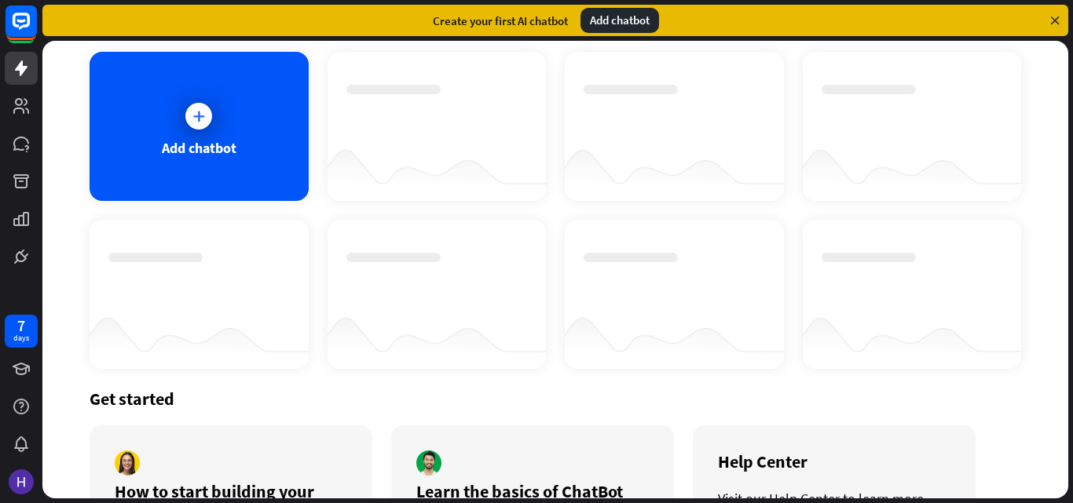
click at [621, 16] on div "Add chatbot" at bounding box center [619, 20] width 79 height 25
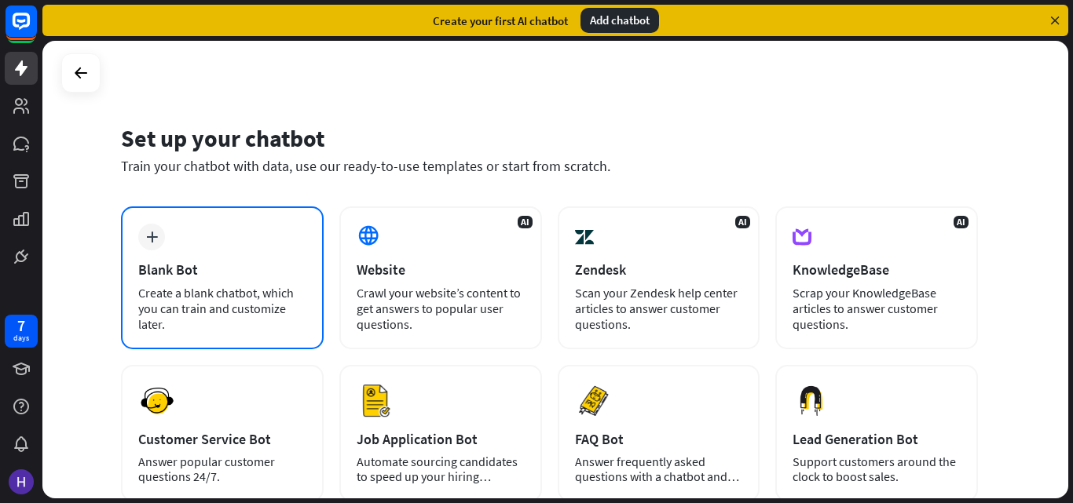
click at [168, 254] on div "plus Blank Bot Create a blank chatbot, which you can train and customize later." at bounding box center [222, 278] width 203 height 143
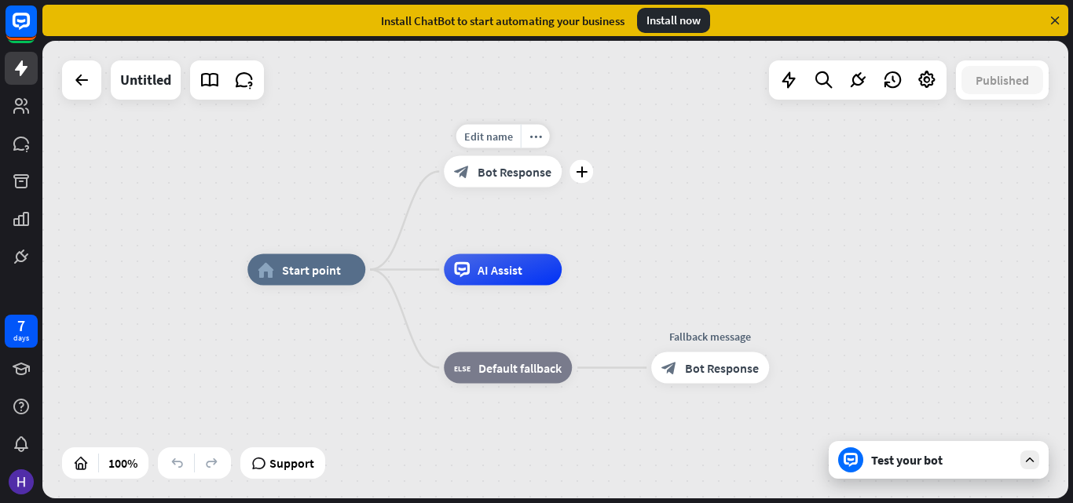
click at [561, 188] on div "Edit name more_horiz plus block_bot_response Bot Response" at bounding box center [503, 171] width 118 height 31
click at [584, 182] on div "plus" at bounding box center [581, 172] width 24 height 24
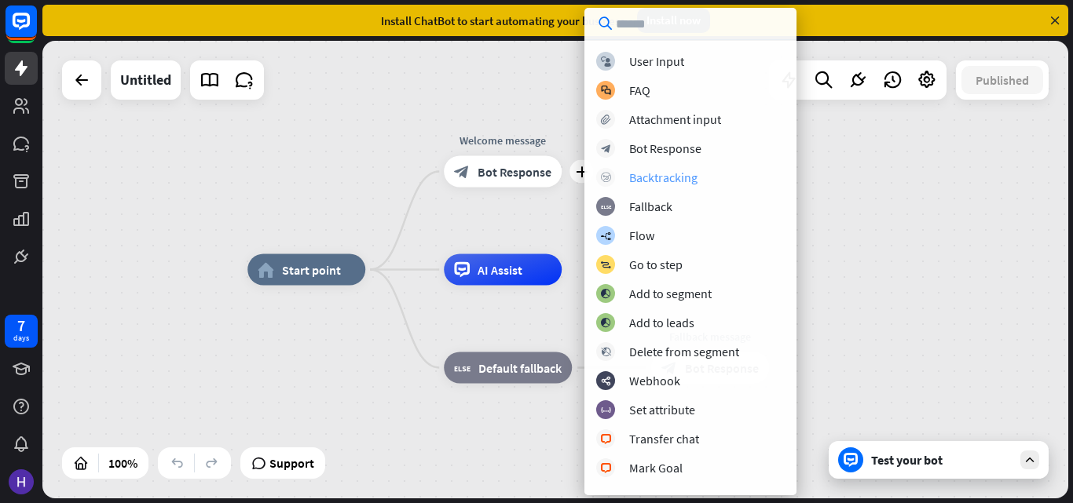
click at [674, 172] on div "Backtracking" at bounding box center [663, 178] width 68 height 16
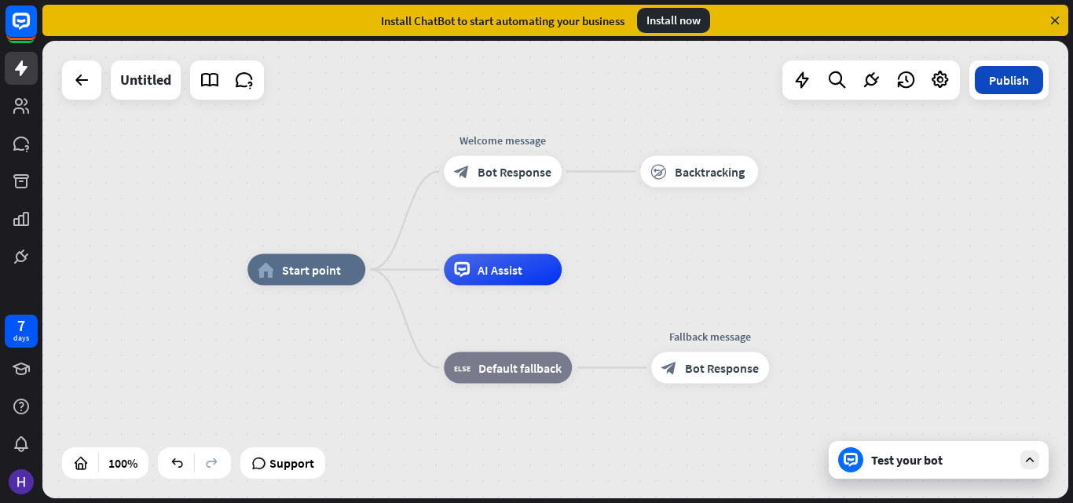
click at [1017, 71] on button "Publish" at bounding box center [1008, 80] width 68 height 28
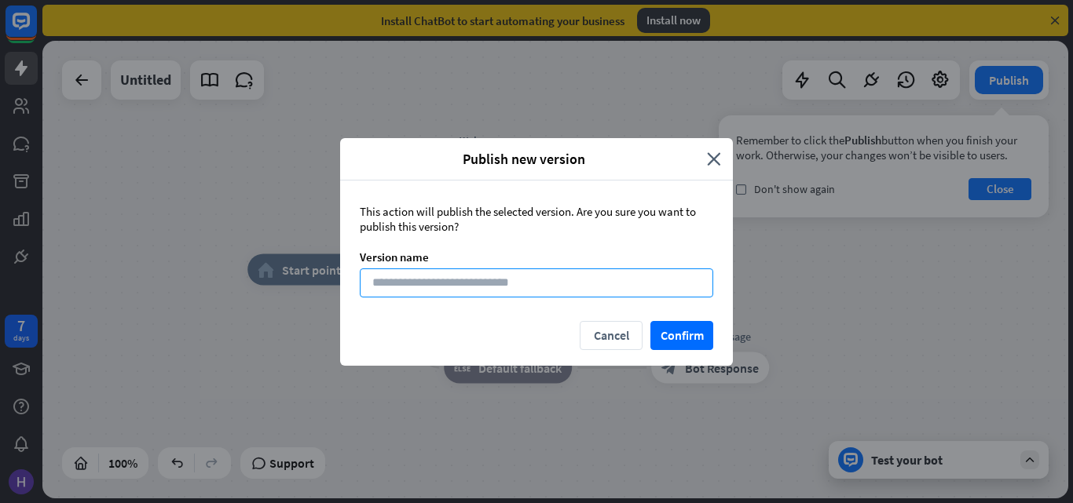
click at [618, 280] on input at bounding box center [536, 283] width 353 height 29
type input "****"
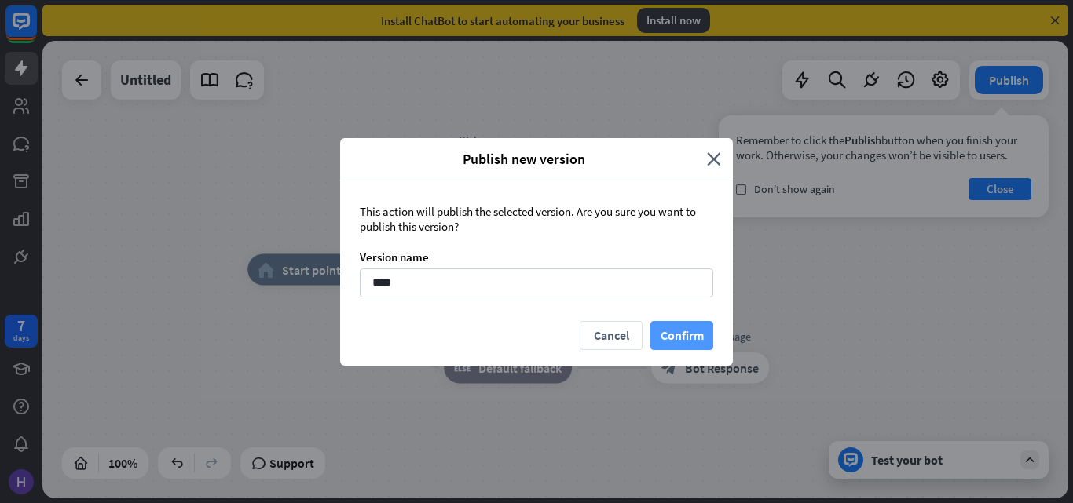
click at [686, 345] on button "Confirm" at bounding box center [681, 335] width 63 height 29
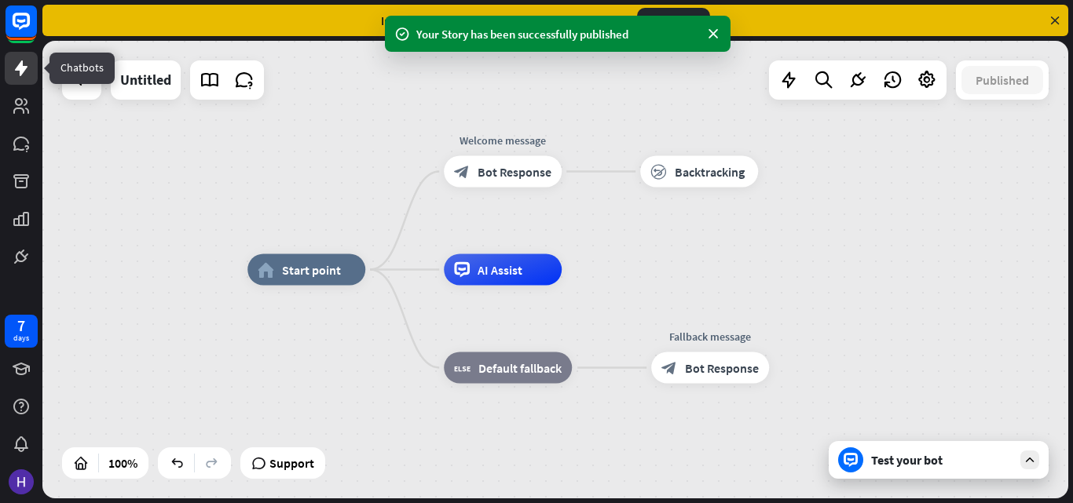
click at [16, 75] on icon at bounding box center [21, 68] width 19 height 19
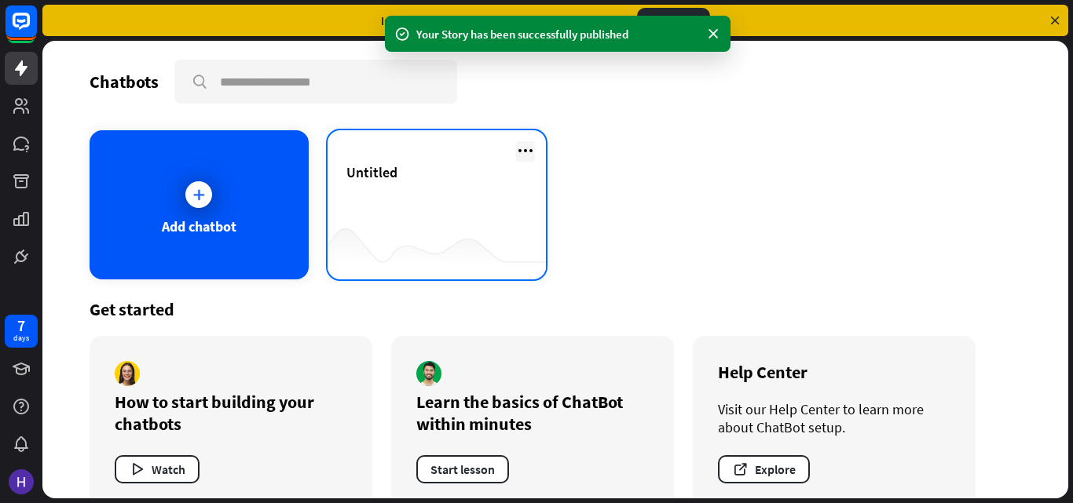
click at [516, 150] on icon at bounding box center [525, 150] width 19 height 19
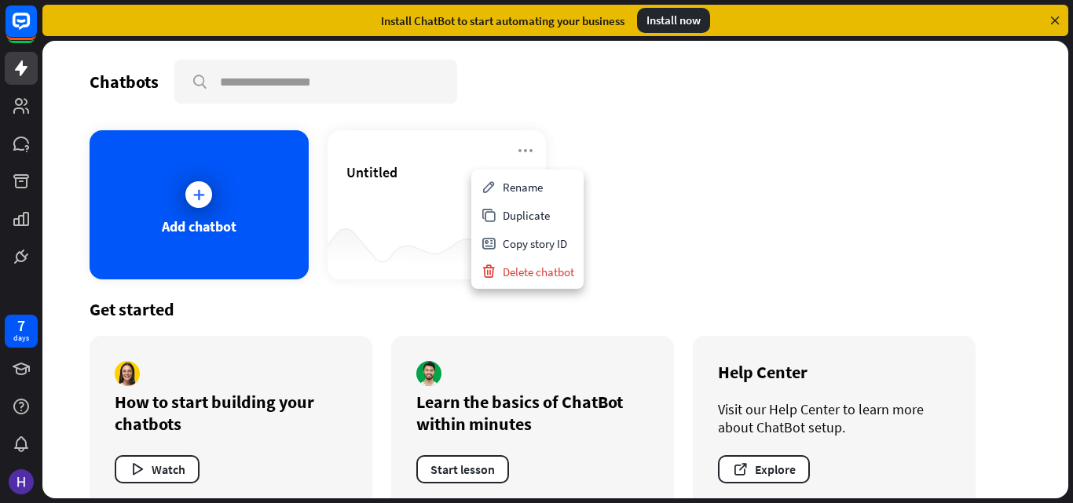
click at [662, 202] on div "Add chatbot Untitled" at bounding box center [555, 204] width 931 height 149
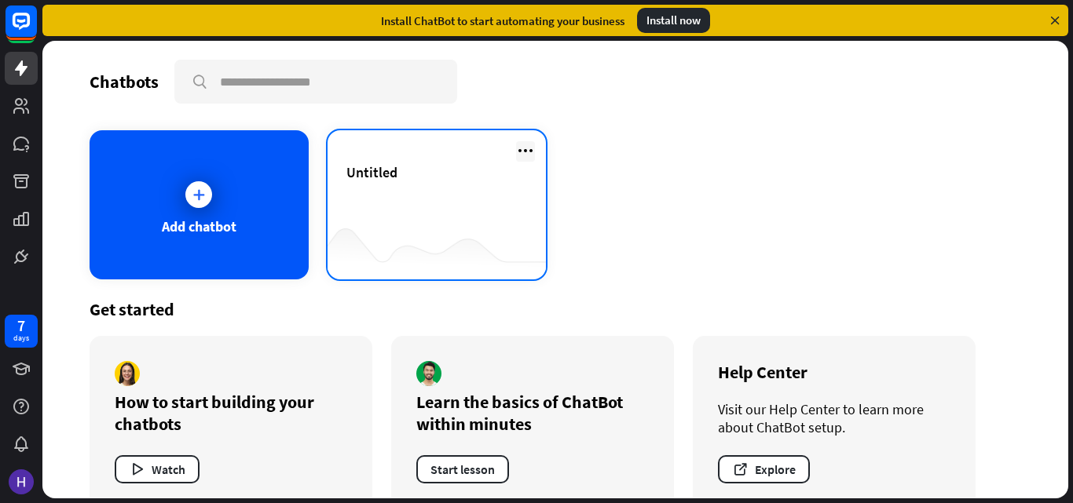
click at [518, 146] on icon at bounding box center [525, 150] width 19 height 19
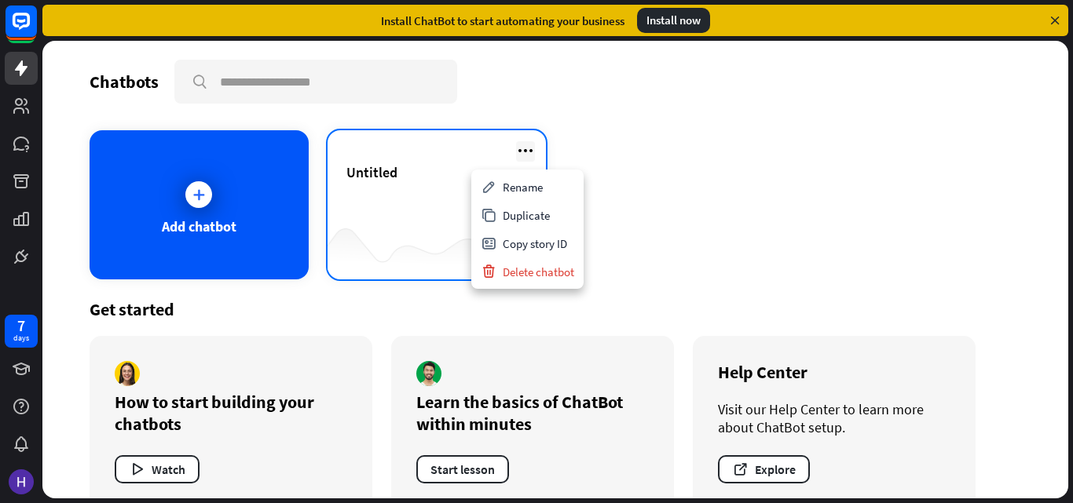
click at [518, 146] on icon at bounding box center [525, 150] width 19 height 19
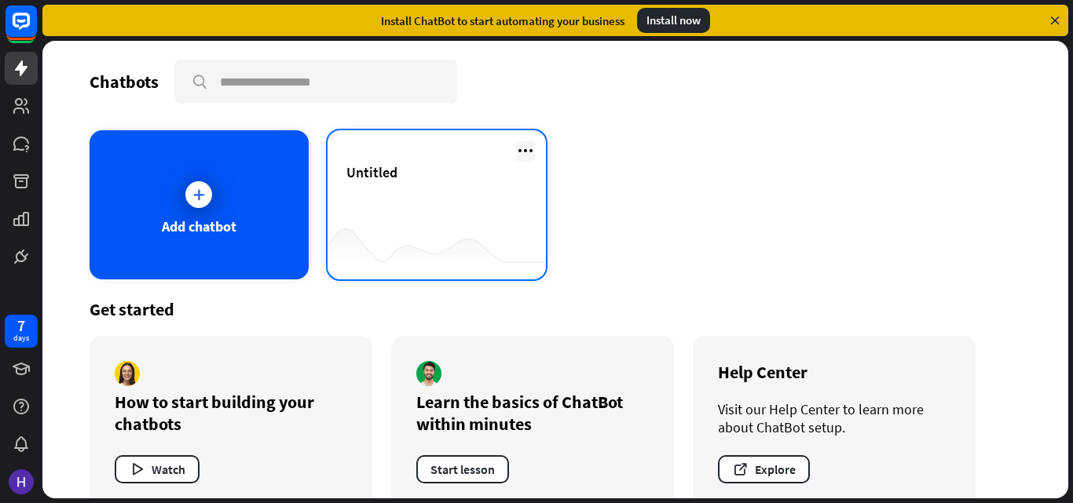
click at [518, 146] on icon at bounding box center [525, 150] width 19 height 19
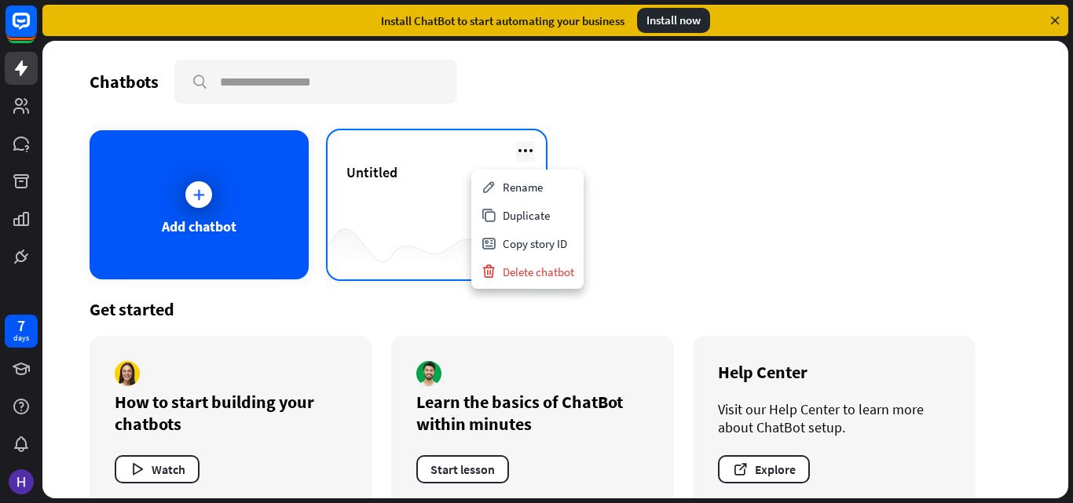
click at [518, 146] on icon at bounding box center [525, 150] width 19 height 19
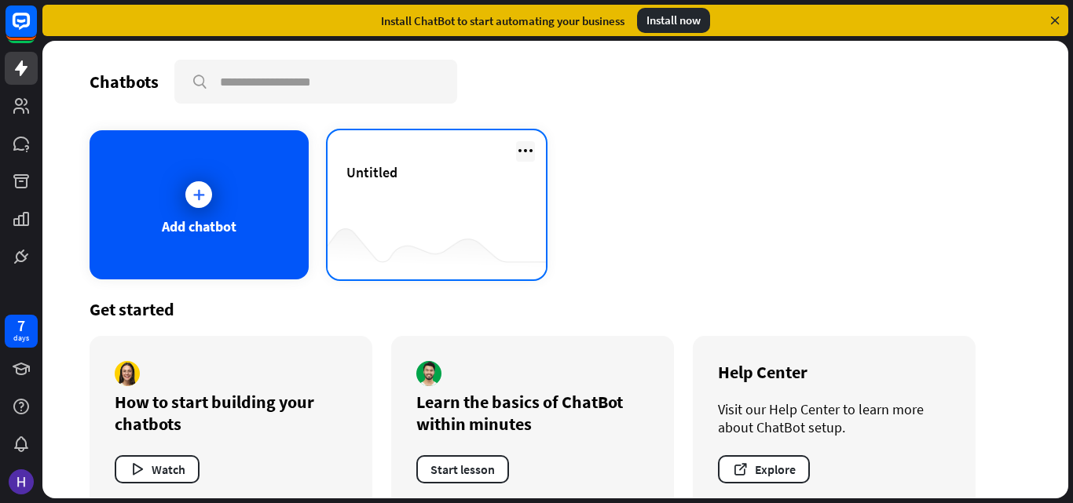
click at [517, 148] on icon at bounding box center [525, 150] width 19 height 19
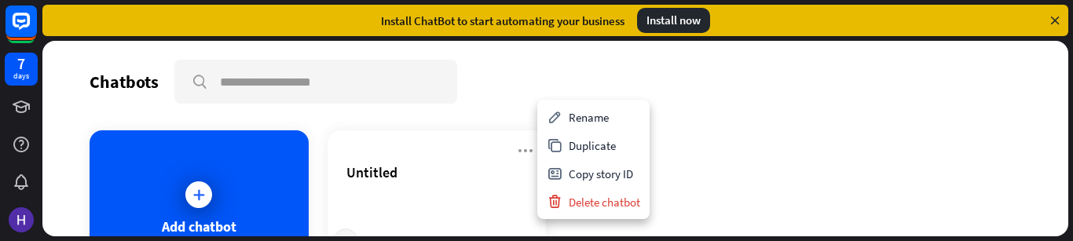
click at [745, 157] on div "Add chatbot Untitled" at bounding box center [555, 204] width 931 height 149
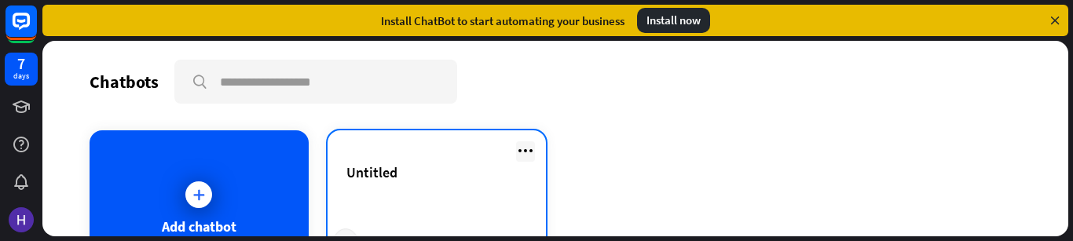
click at [518, 150] on icon at bounding box center [525, 150] width 19 height 19
